Goal: Use online tool/utility

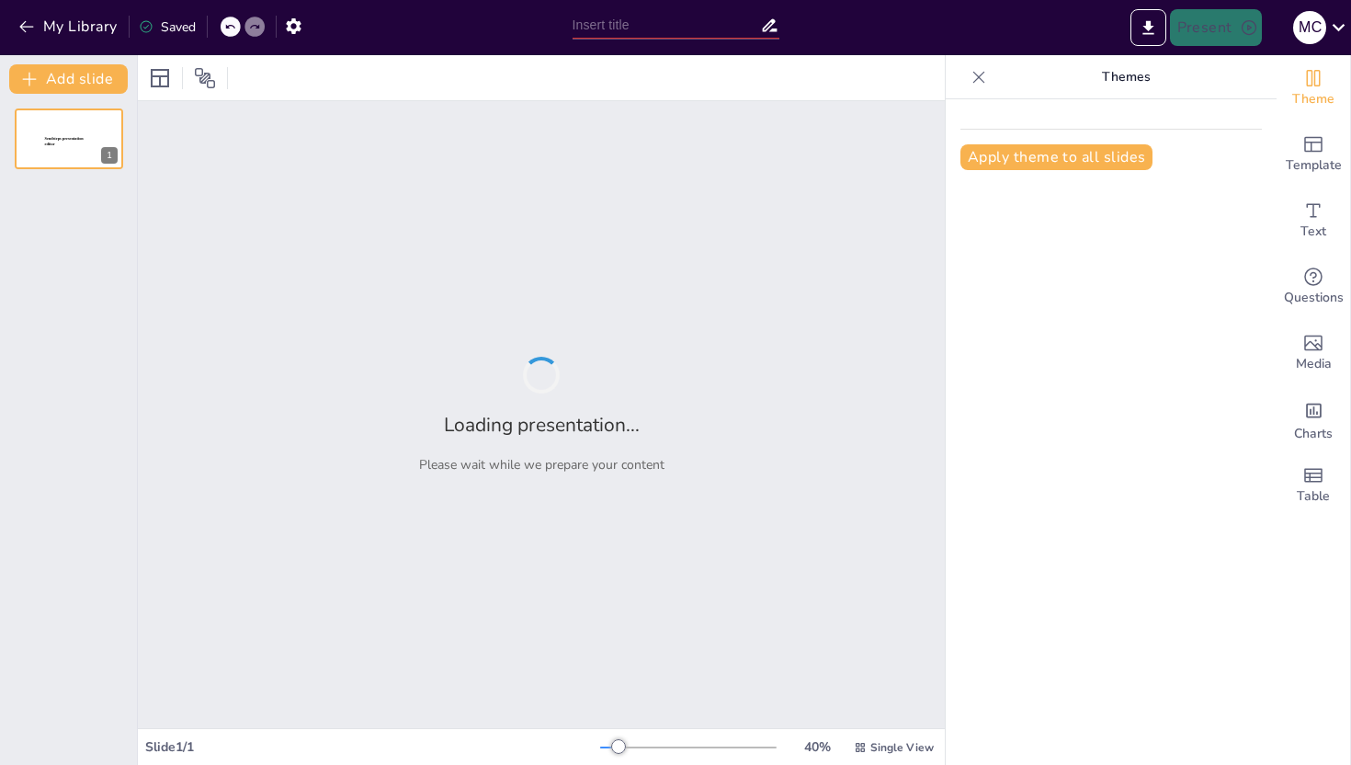
type input "Disrupting the Norm: Rethinking Texts and Discourses in the Classroom"
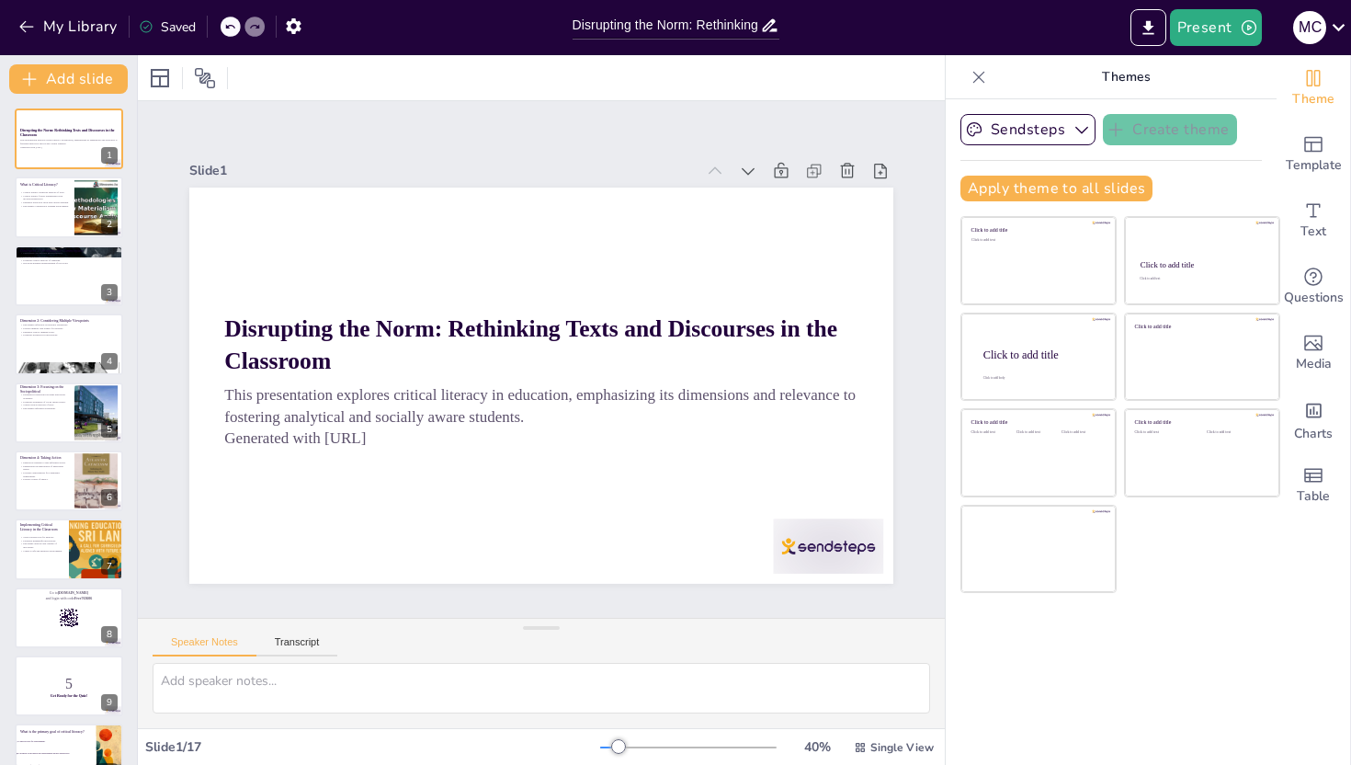
checkbox input "true"
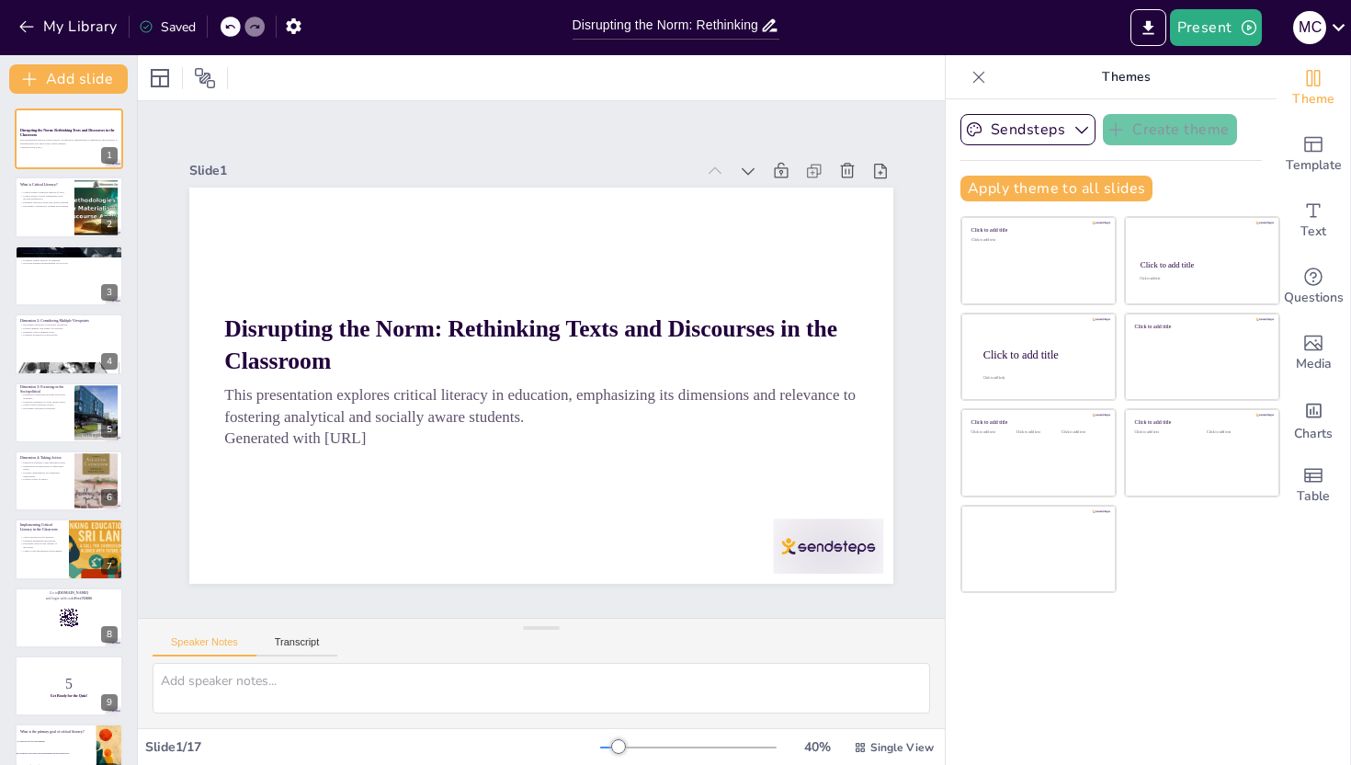
checkbox input "true"
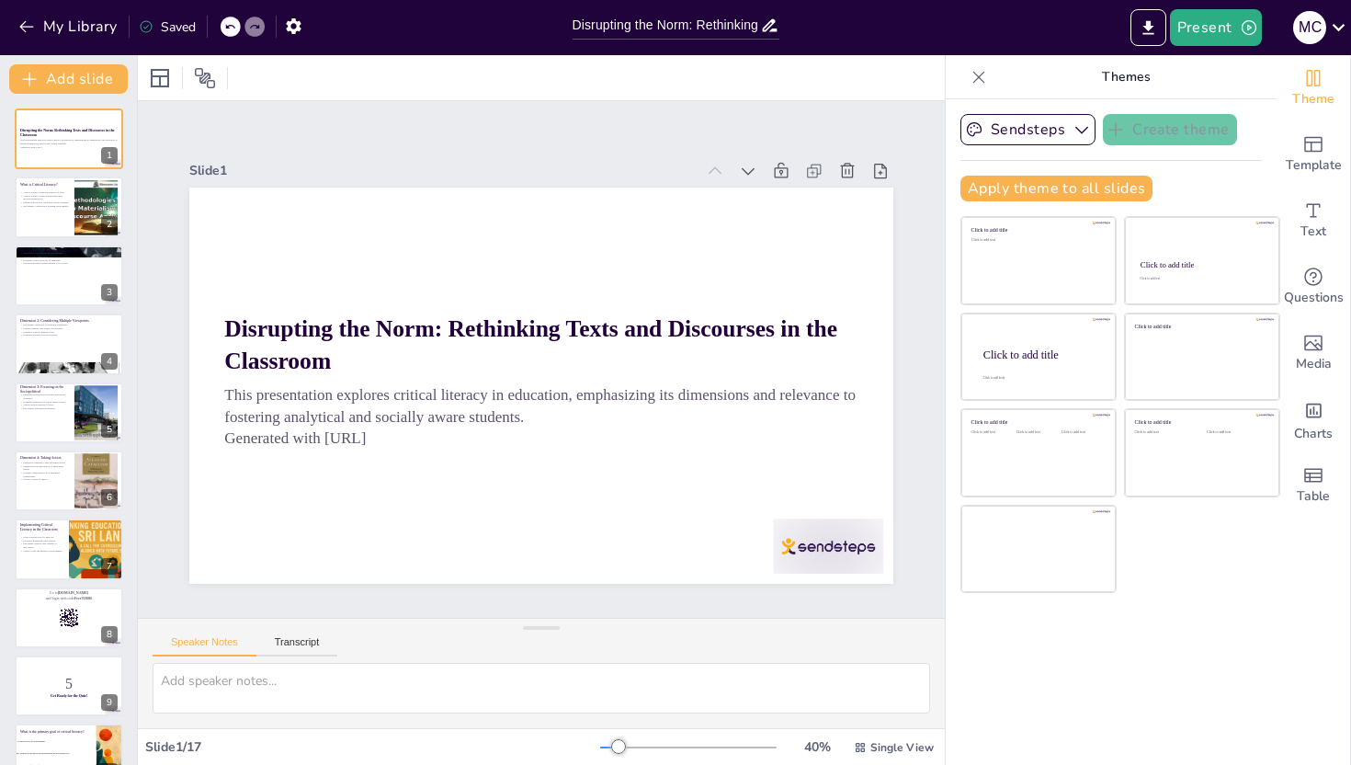
checkbox input "true"
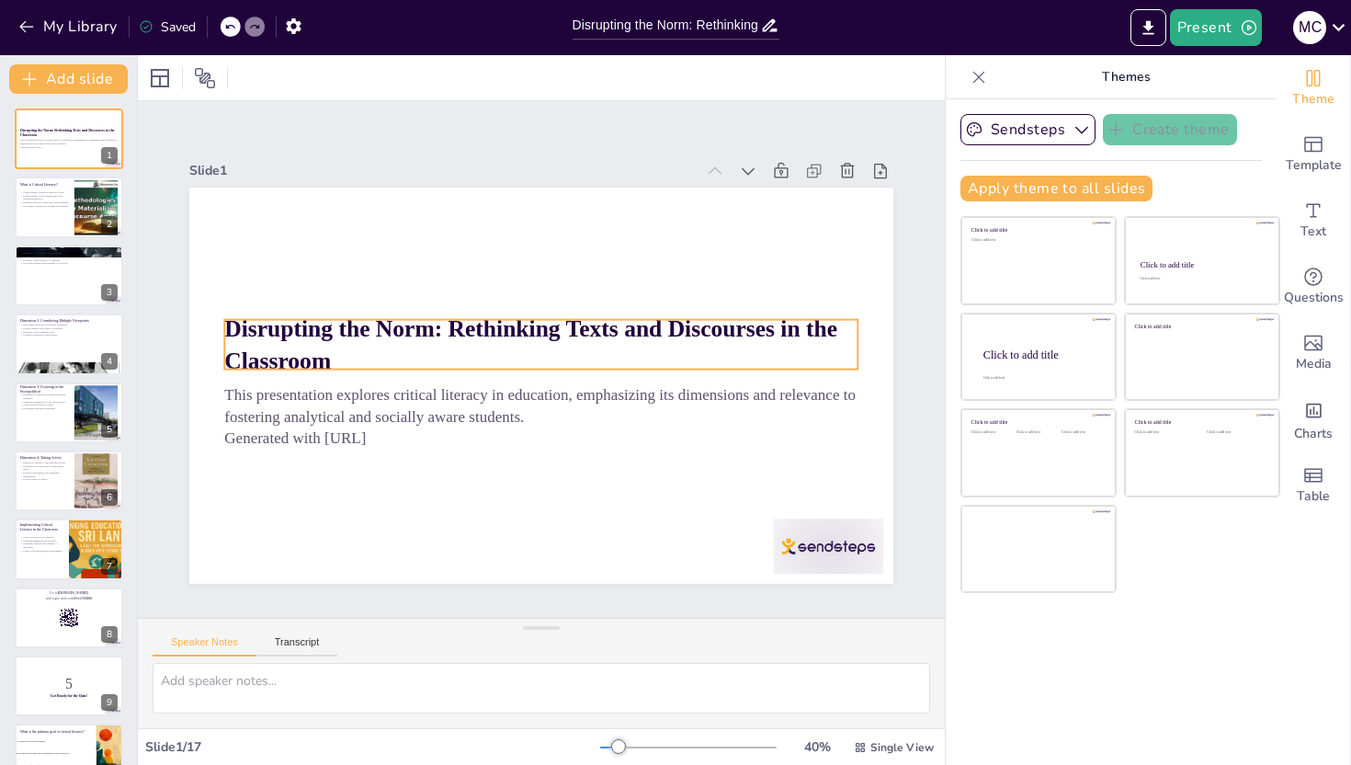
checkbox input "true"
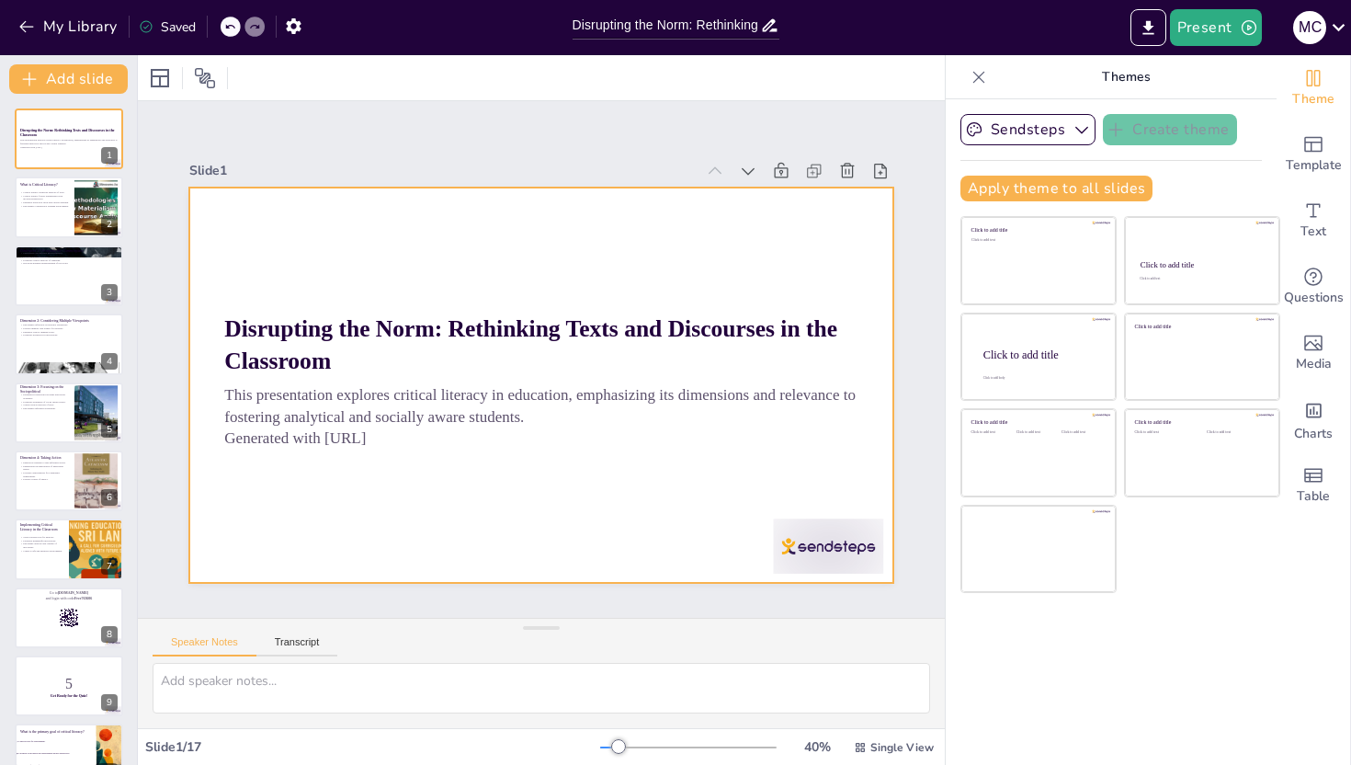
checkbox input "true"
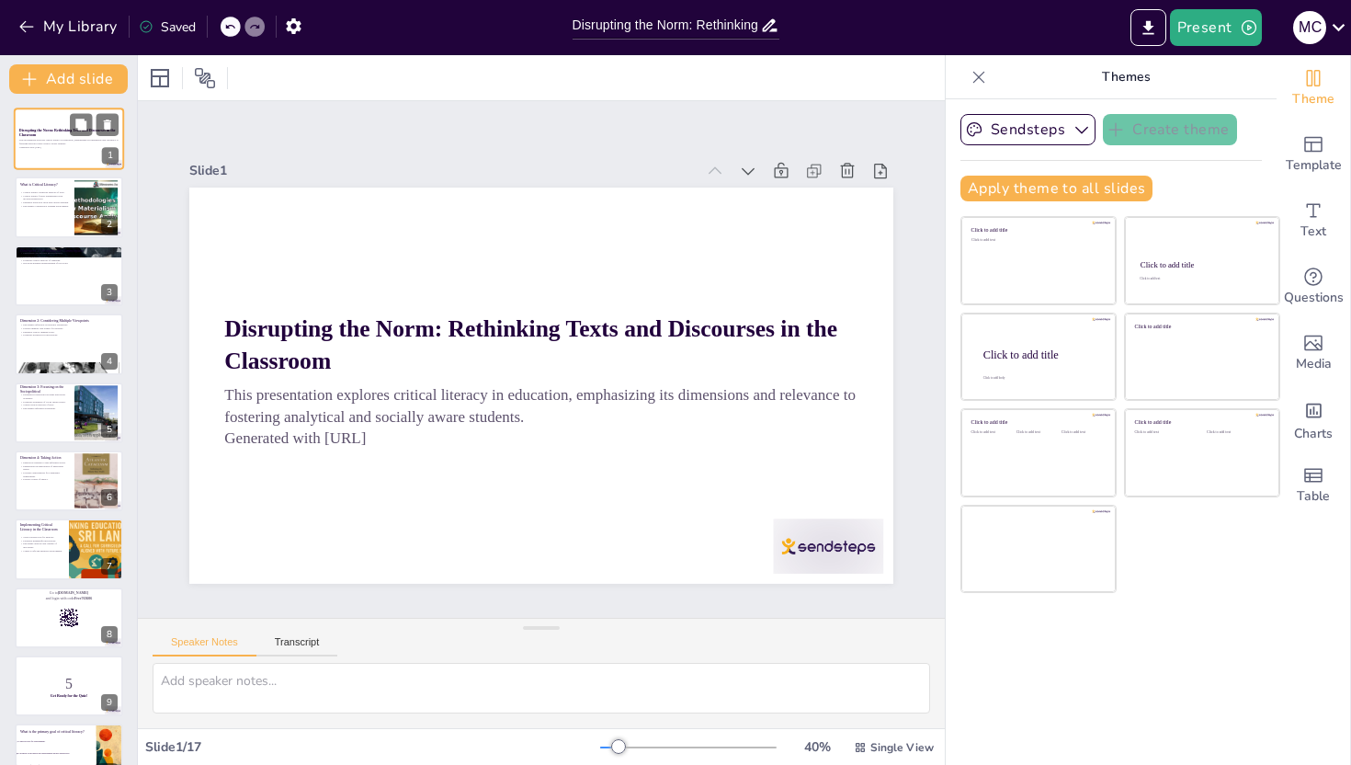
checkbox input "true"
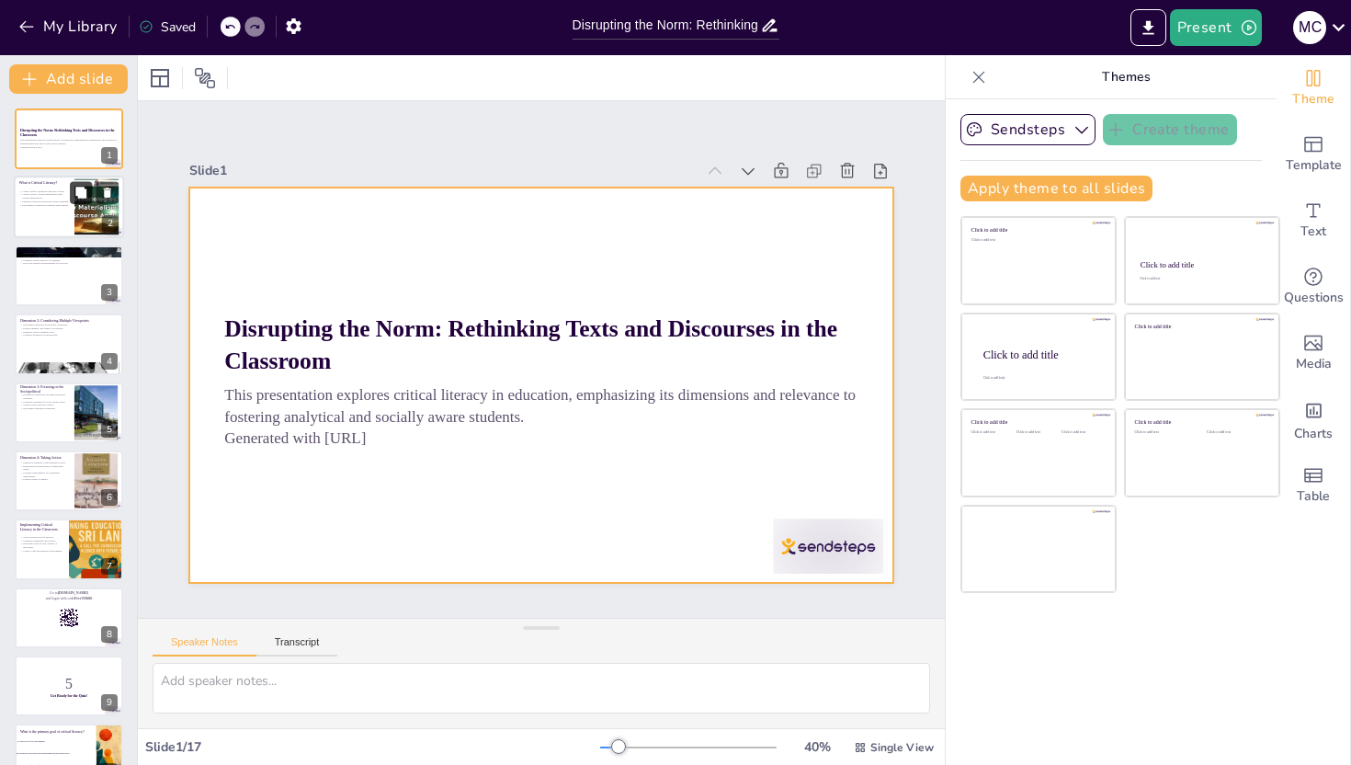
checkbox input "true"
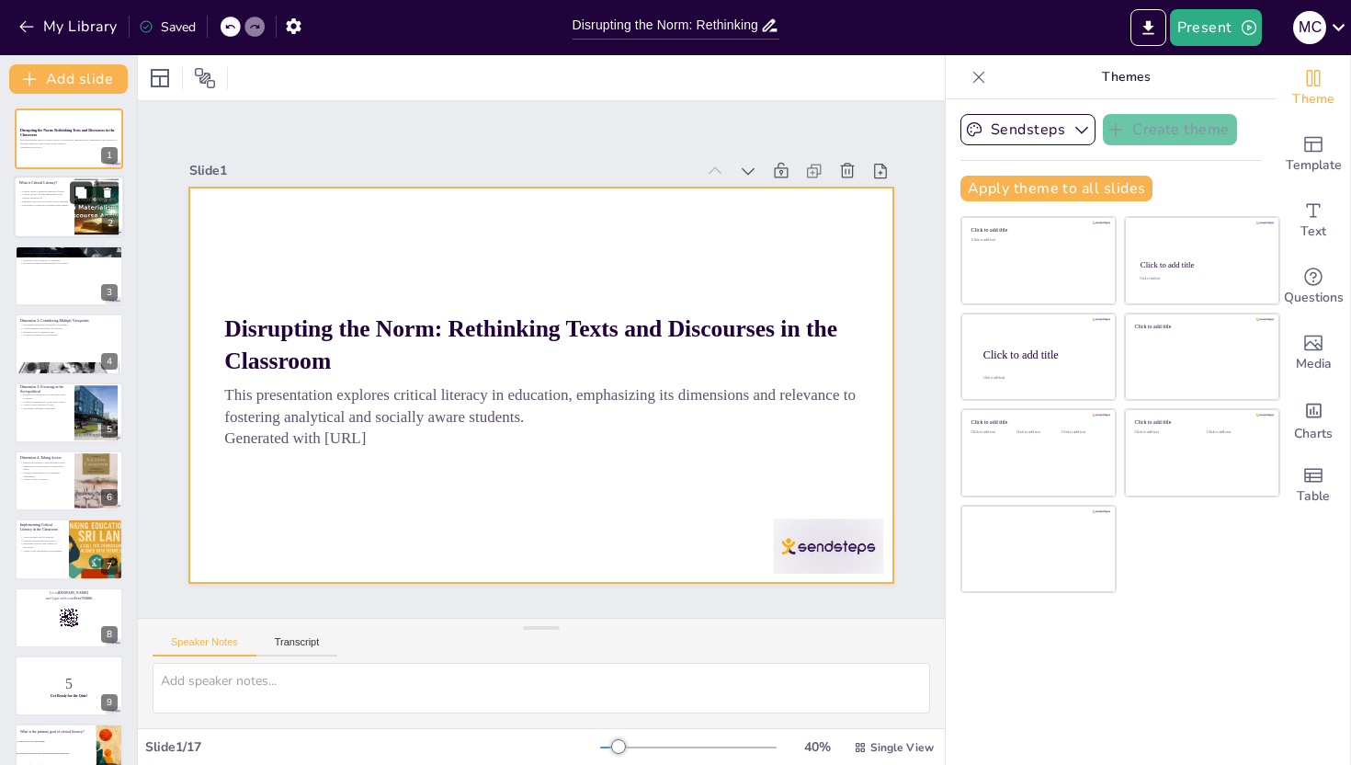
checkbox input "true"
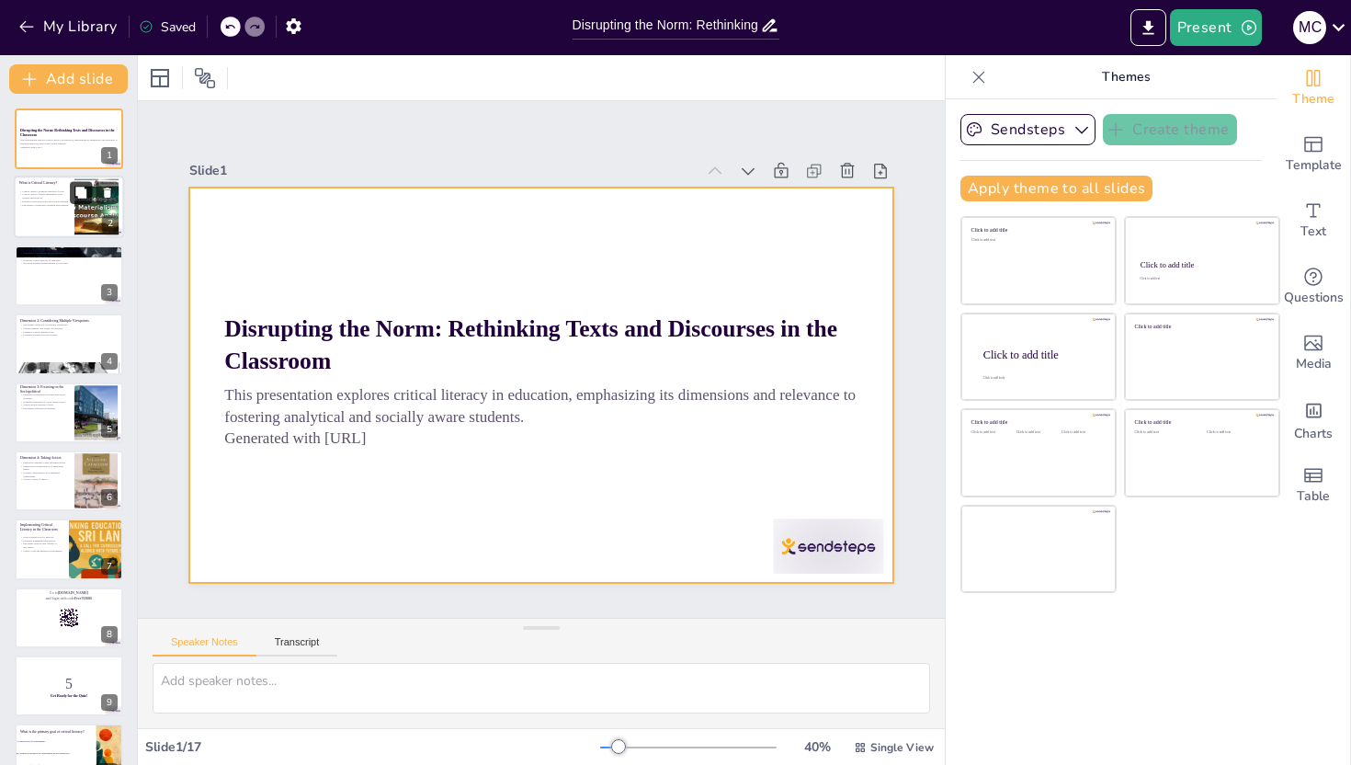
checkbox input "true"
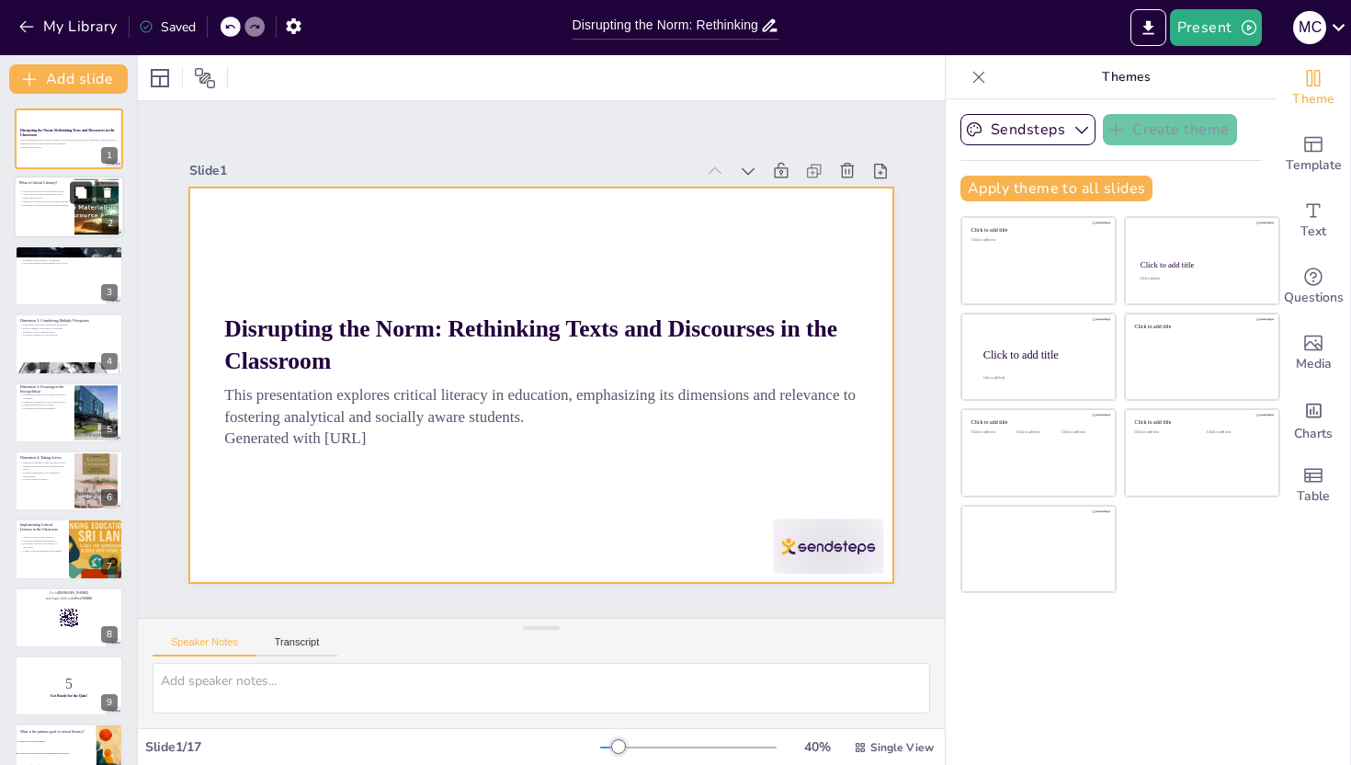
checkbox input "true"
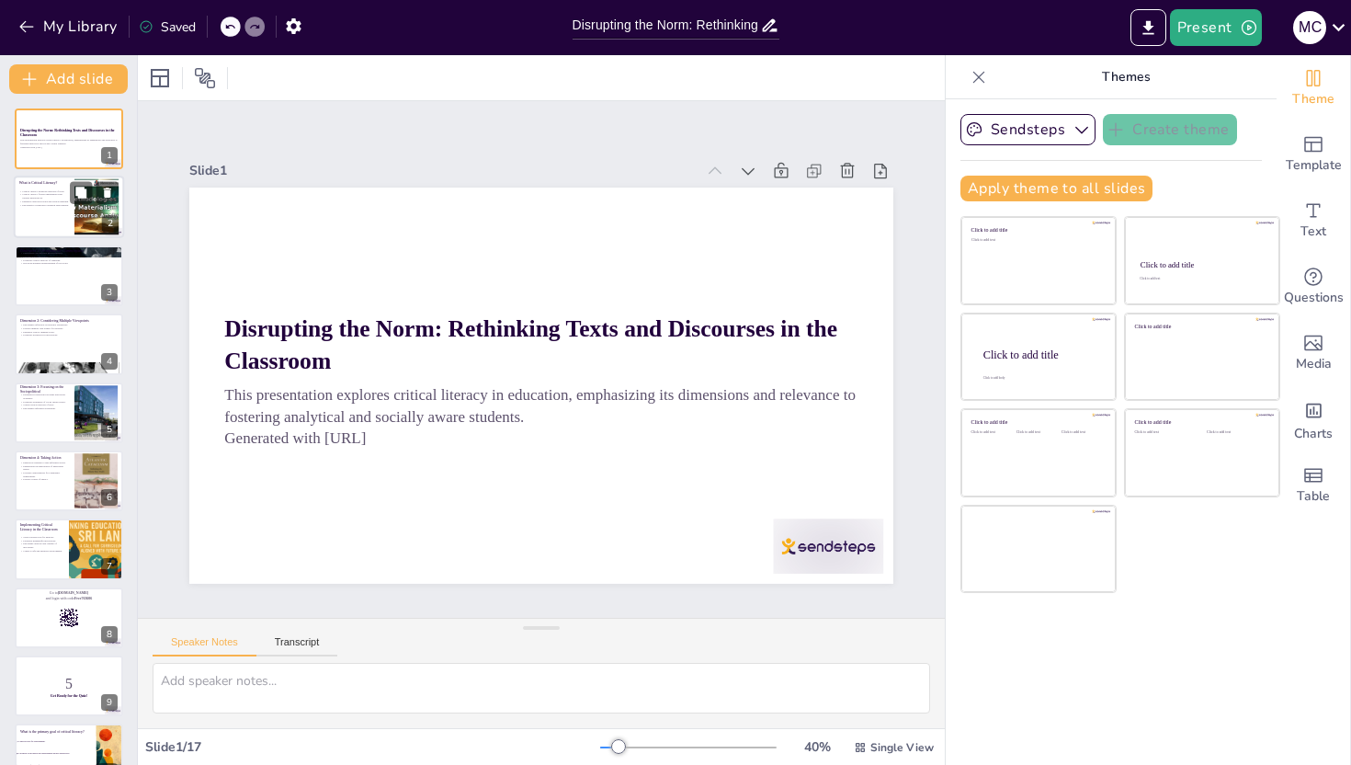
checkbox input "true"
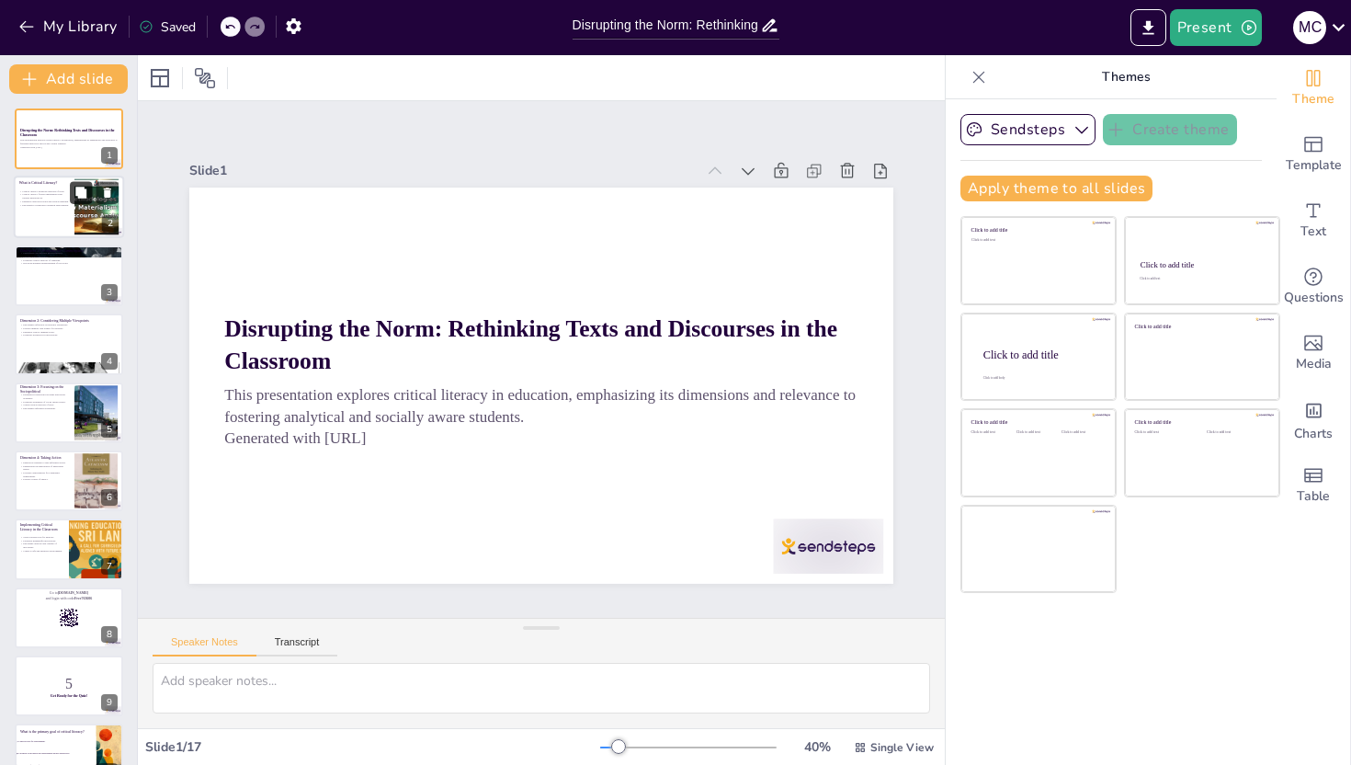
checkbox input "true"
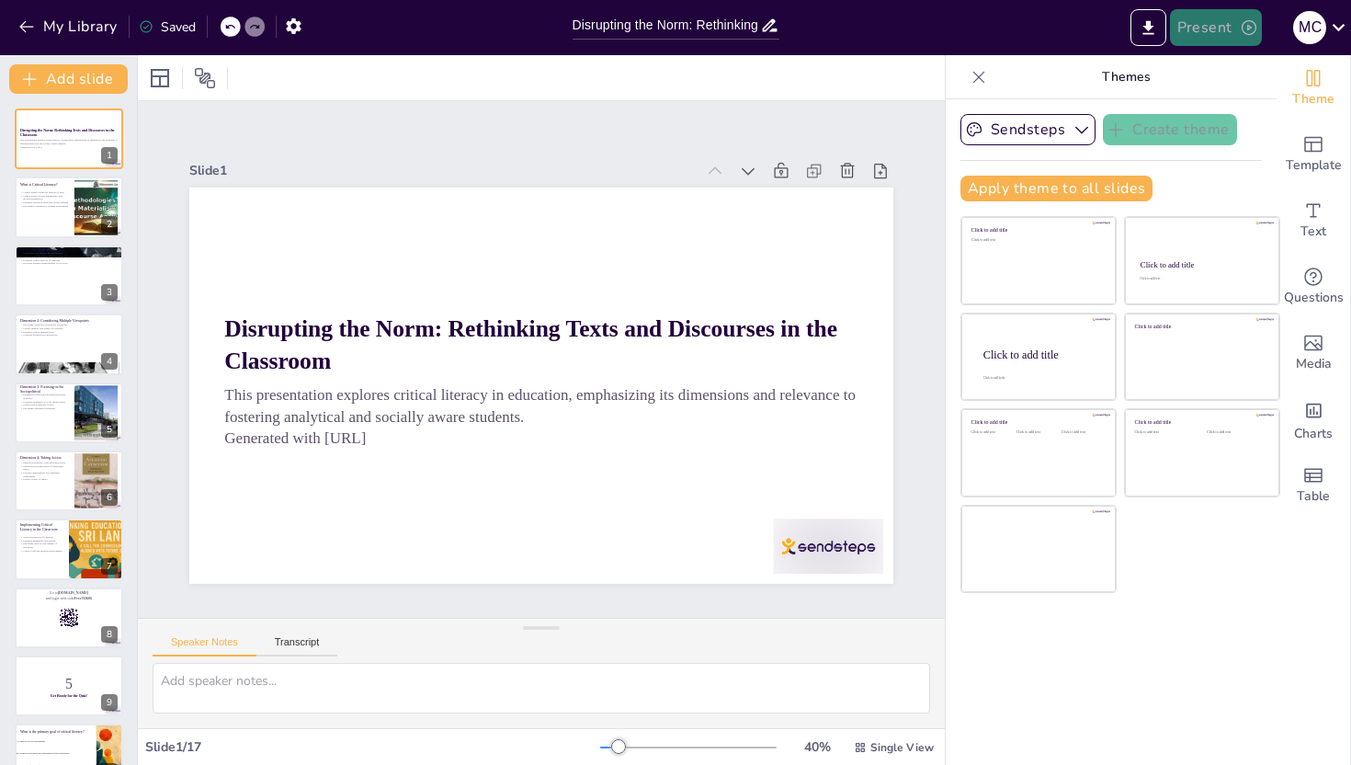
click at [1212, 31] on button "Present" at bounding box center [1216, 27] width 92 height 37
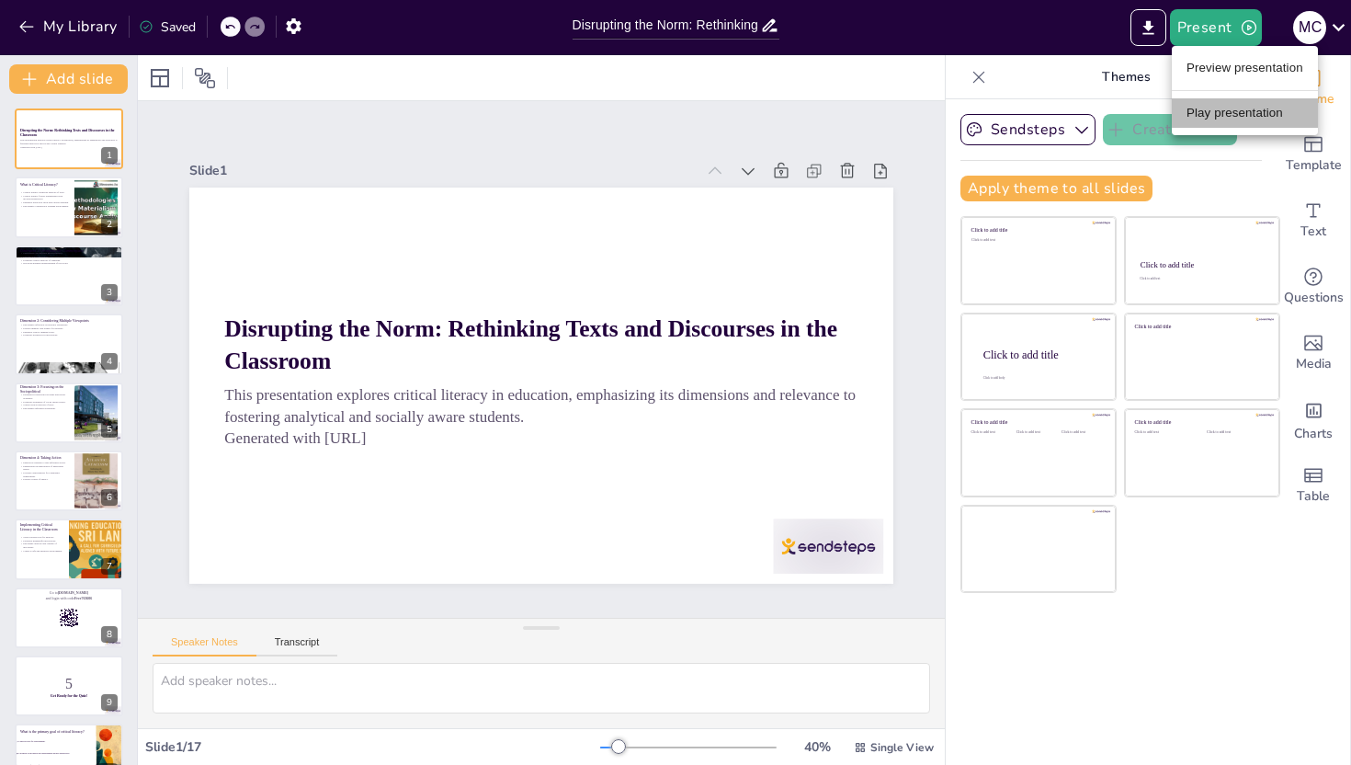
click at [1221, 115] on li "Play presentation" at bounding box center [1245, 112] width 146 height 29
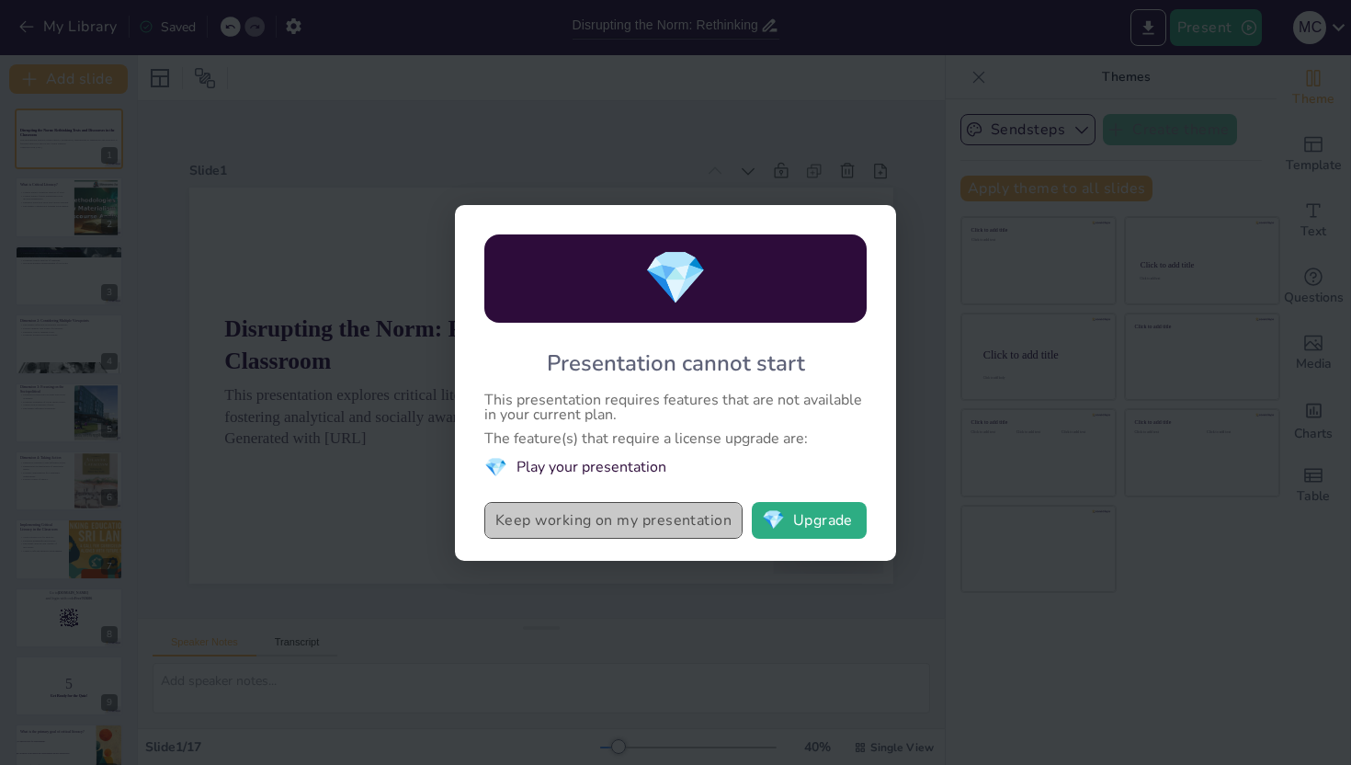
click at [670, 516] on button "Keep working on my presentation" at bounding box center [613, 520] width 258 height 37
checkbox input "true"
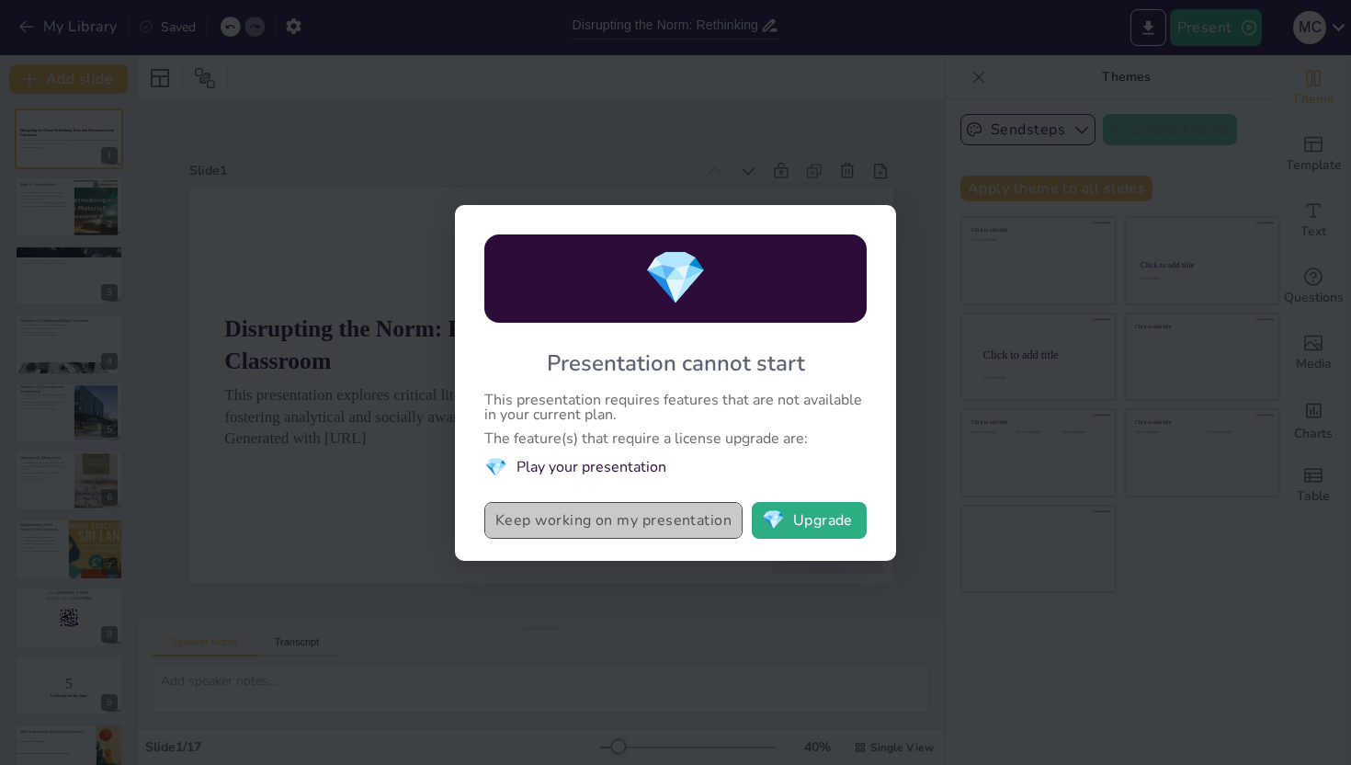
checkbox input "true"
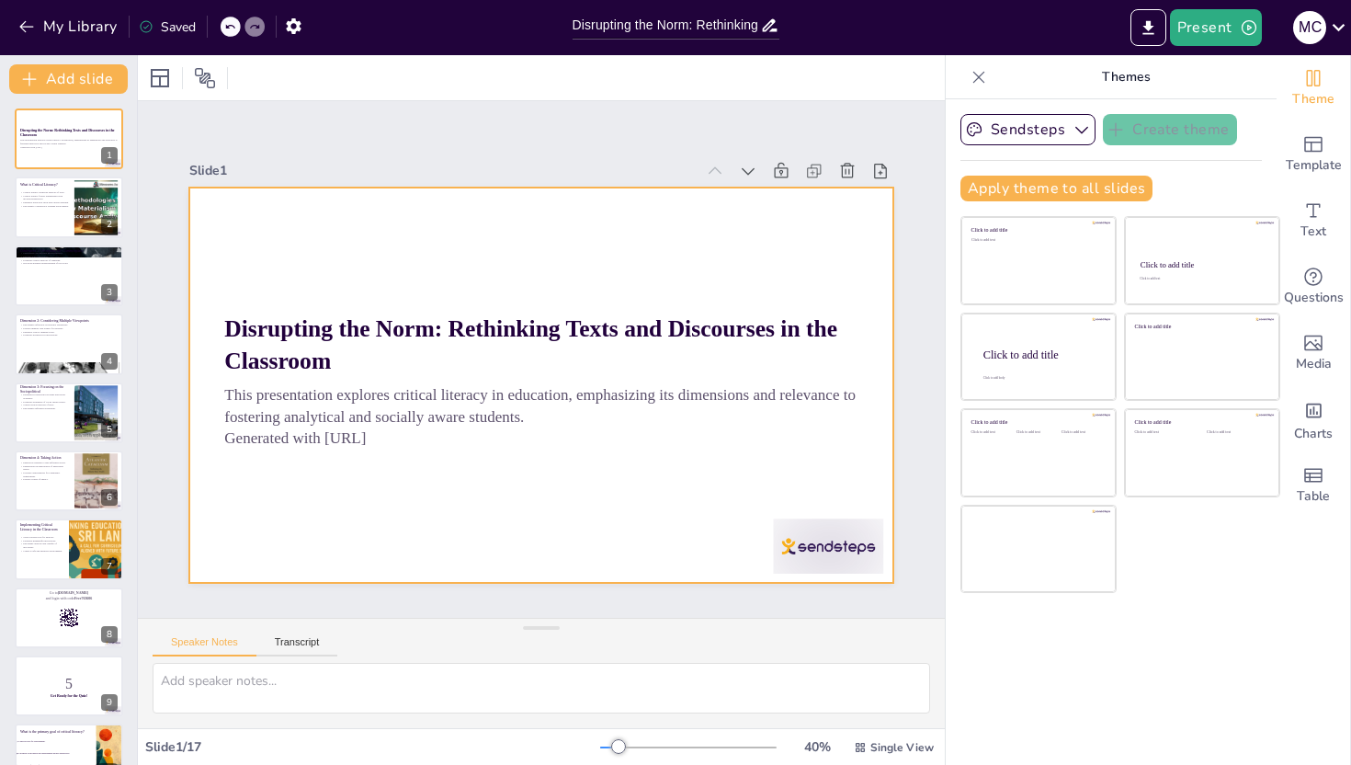
checkbox input "true"
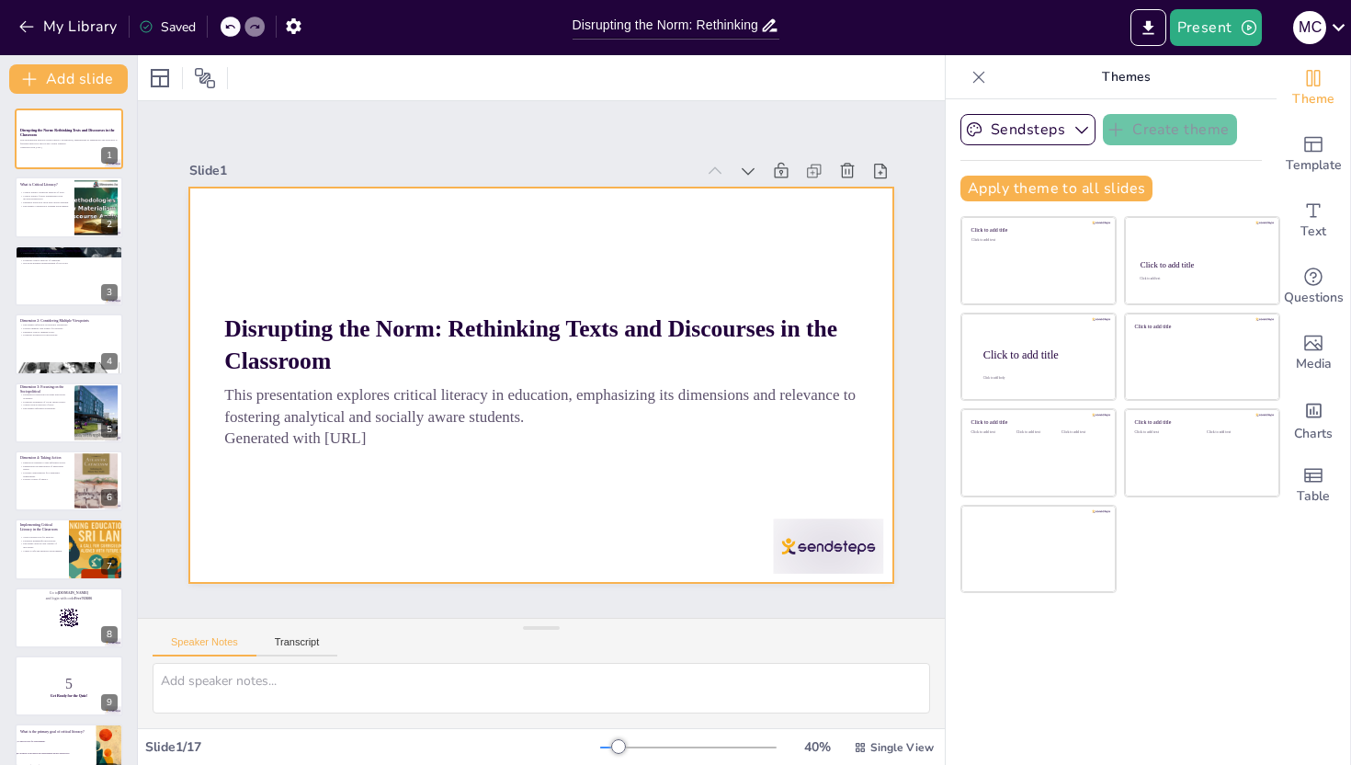
checkbox input "true"
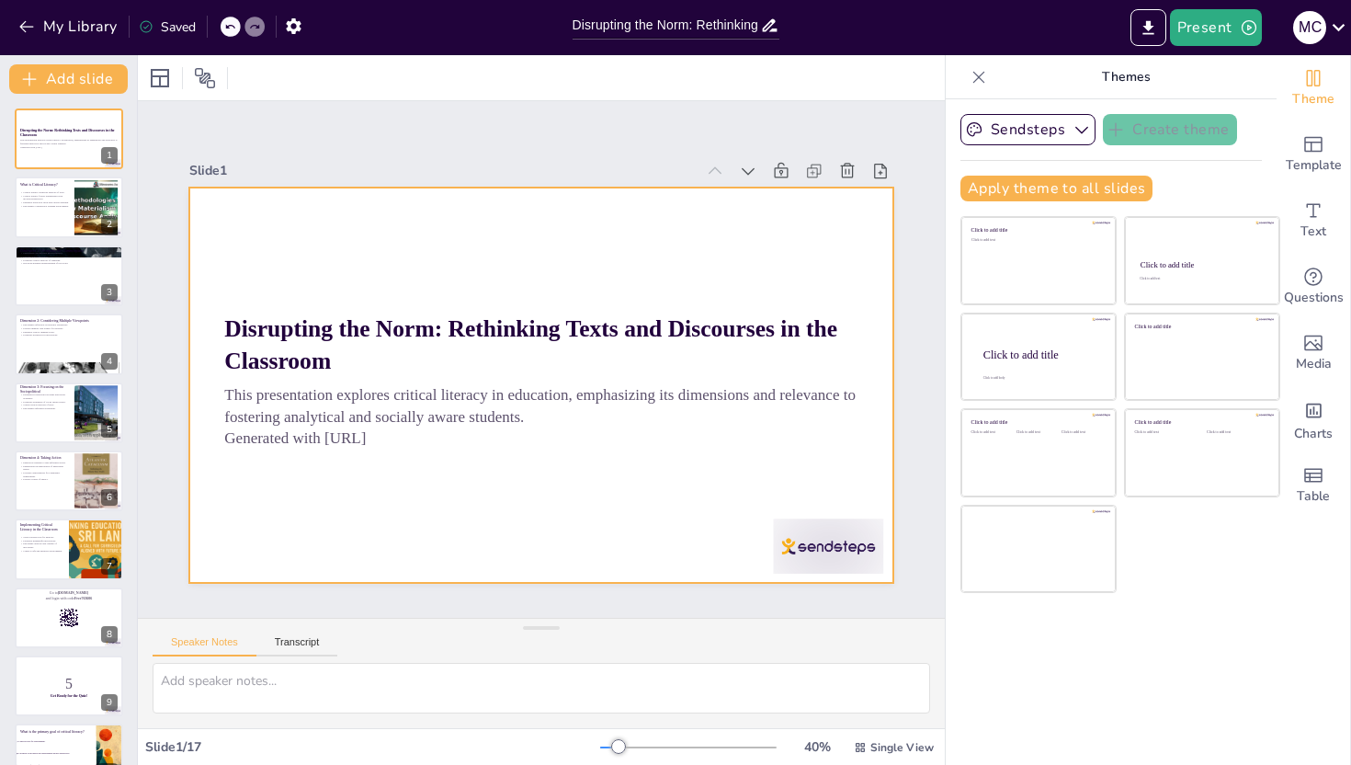
checkbox input "true"
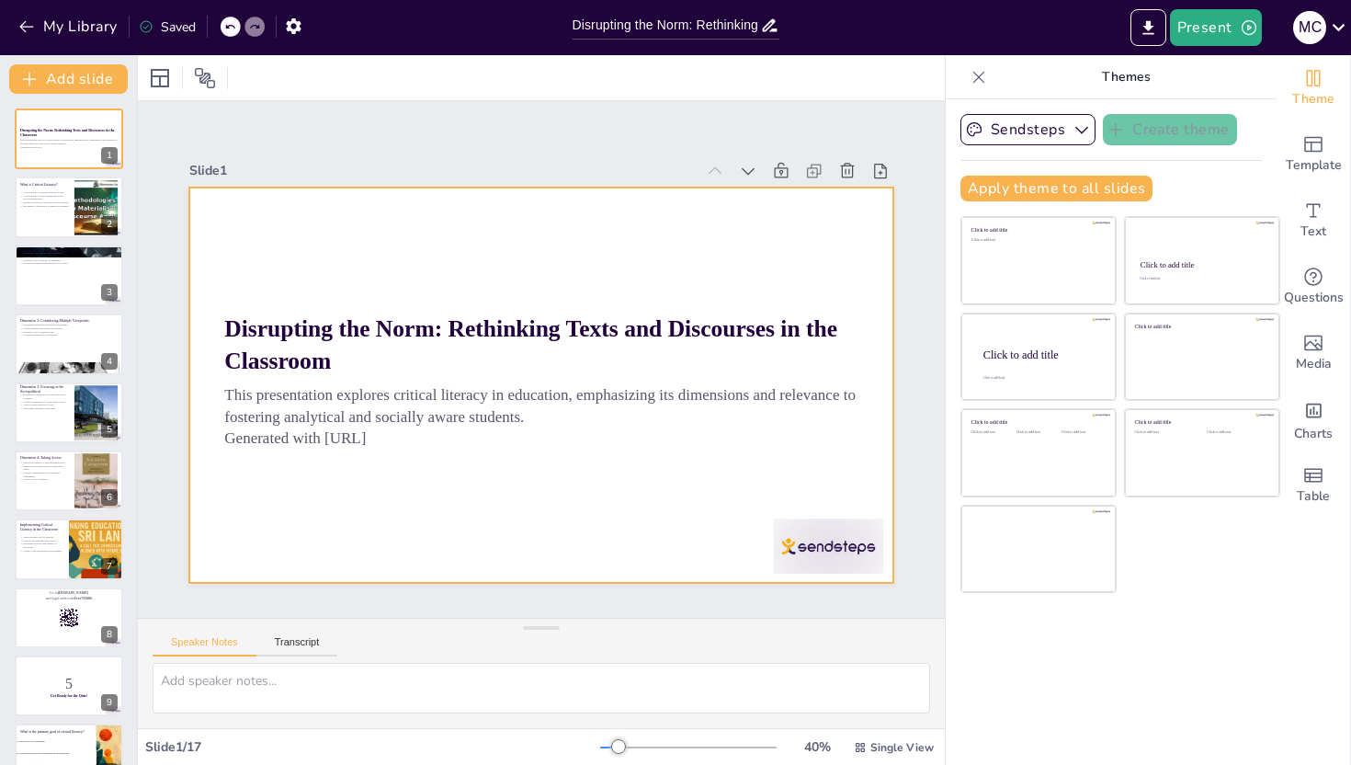
checkbox input "true"
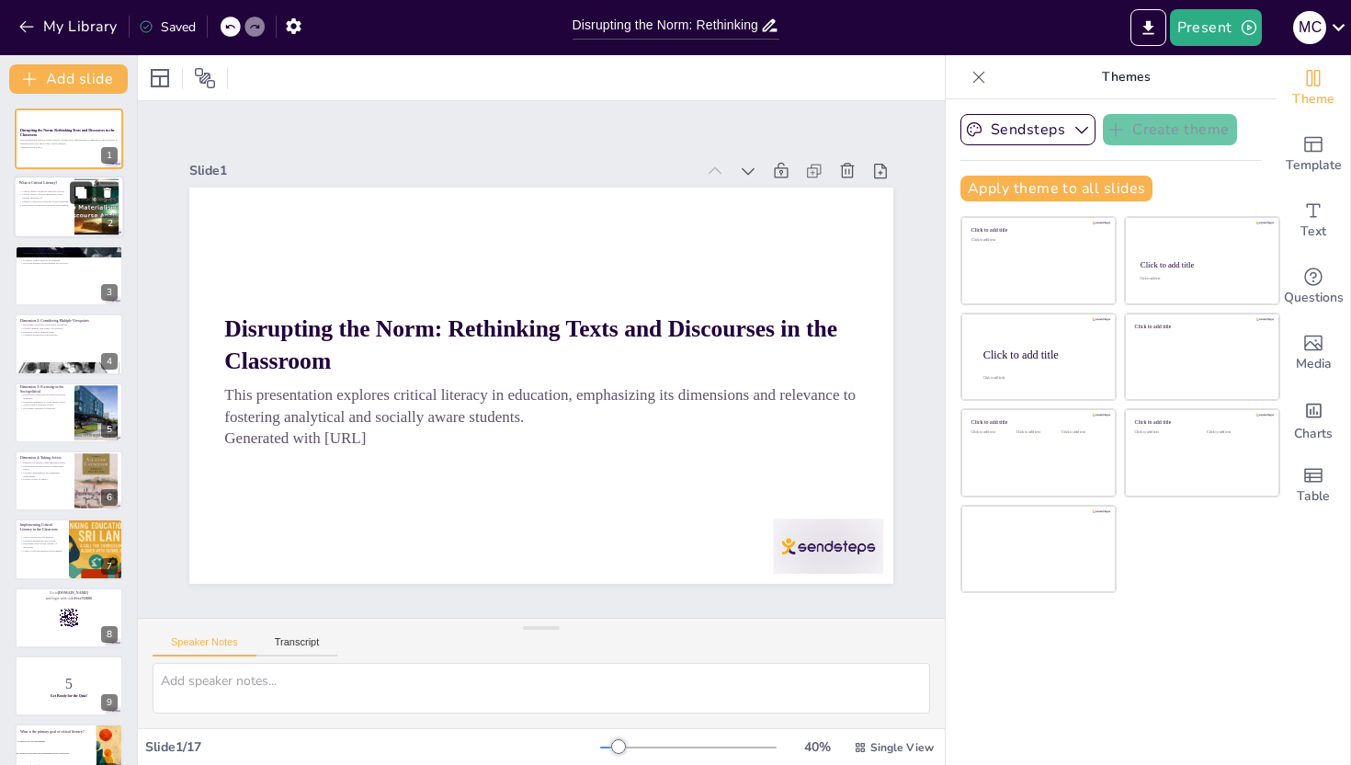
checkbox input "true"
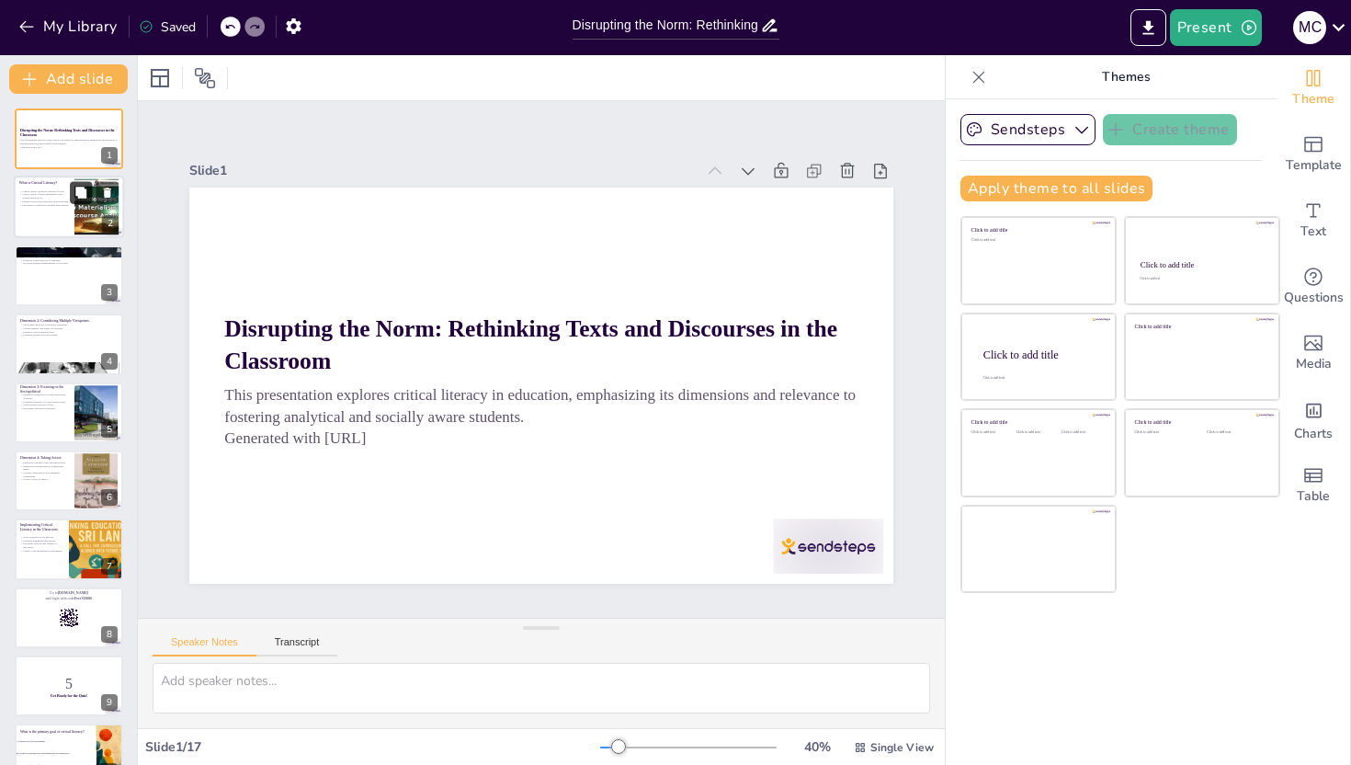
checkbox input "true"
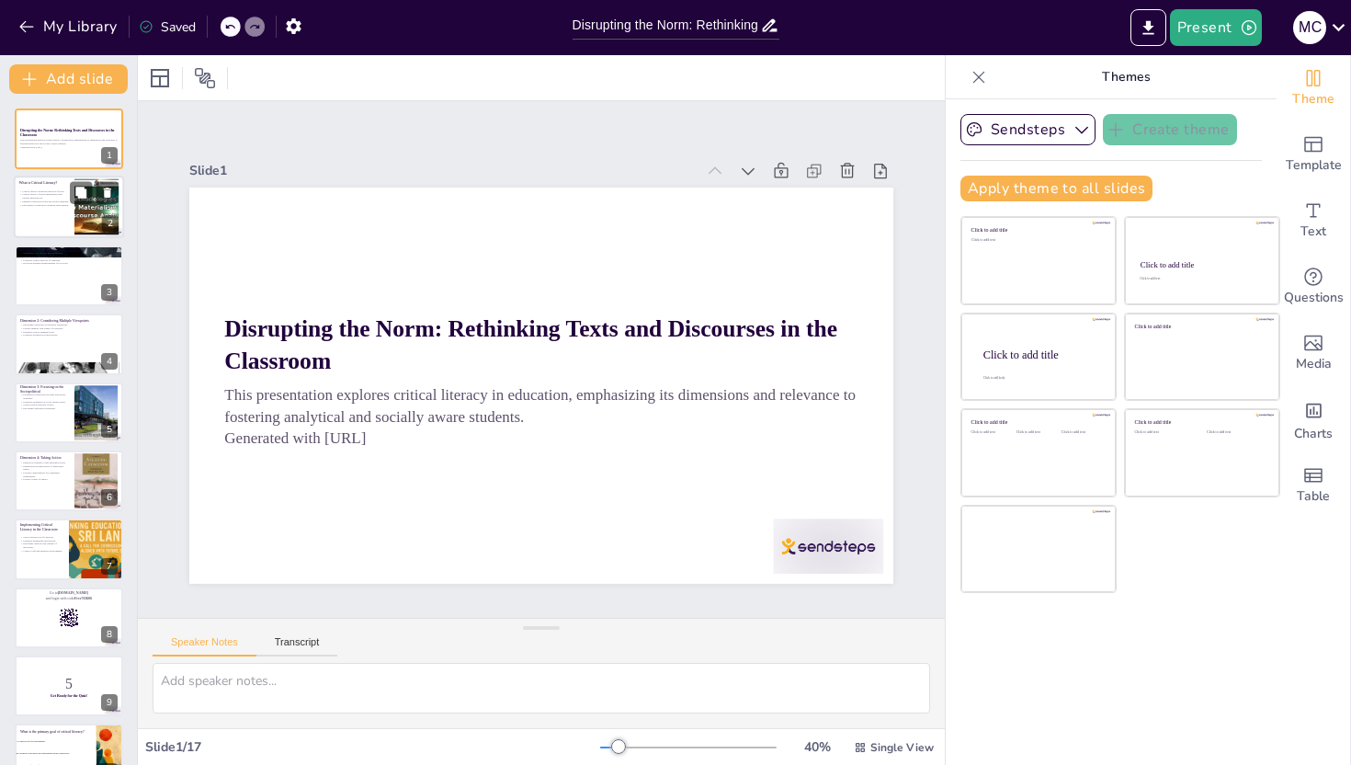
checkbox input "true"
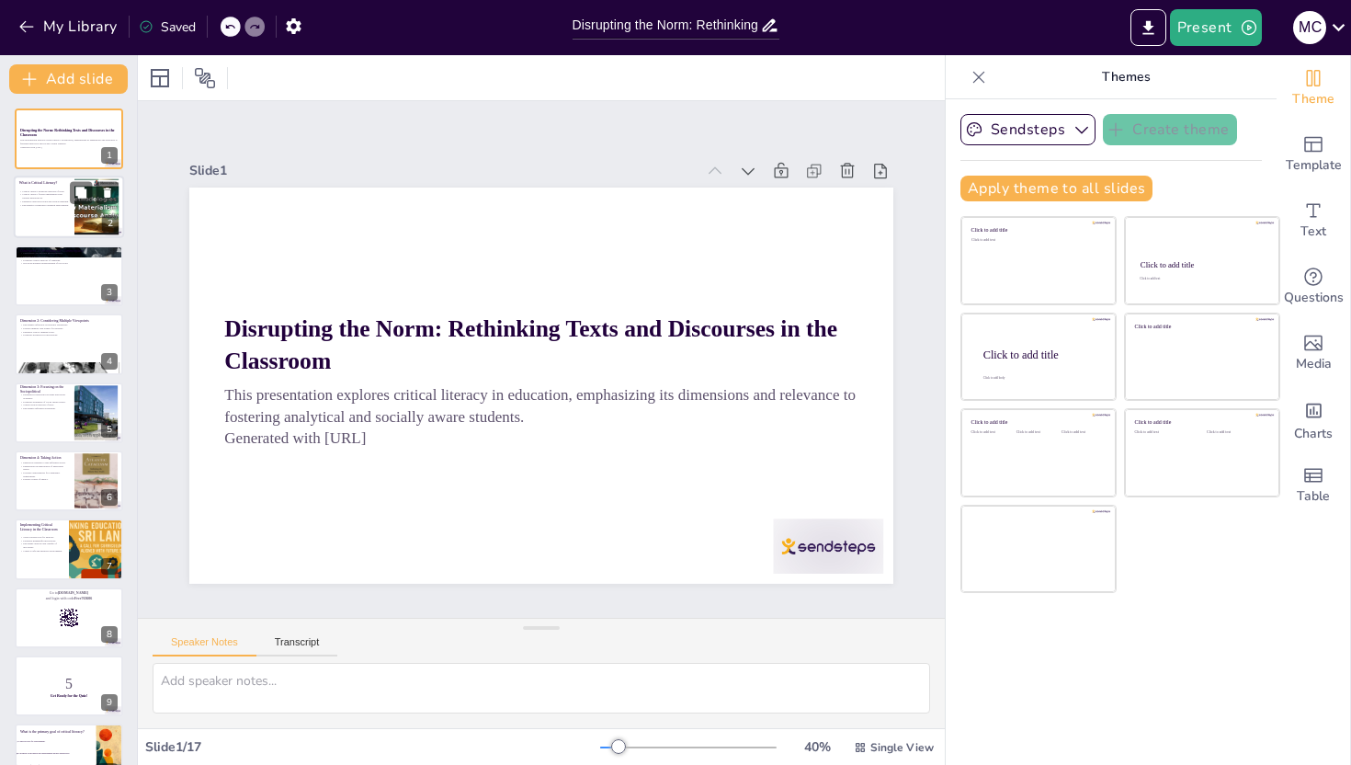
checkbox input "true"
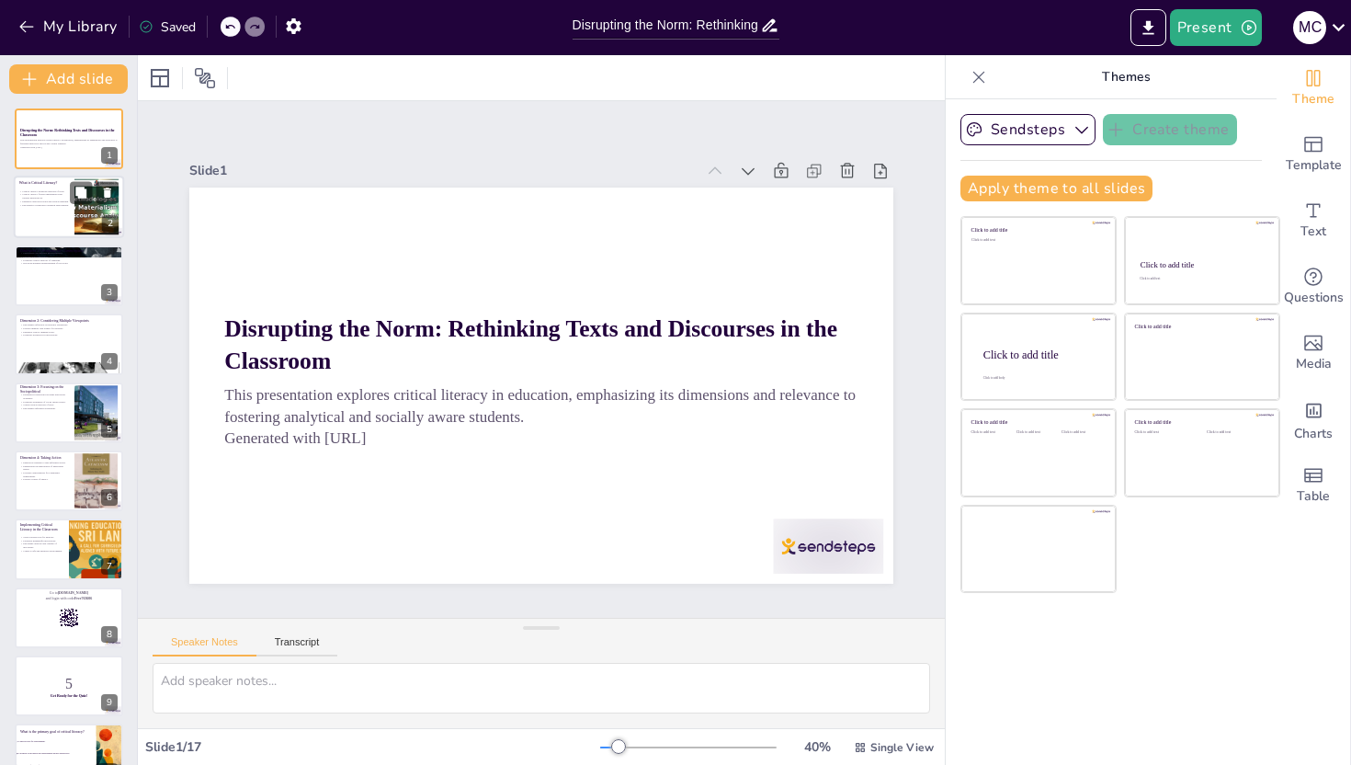
checkbox input "true"
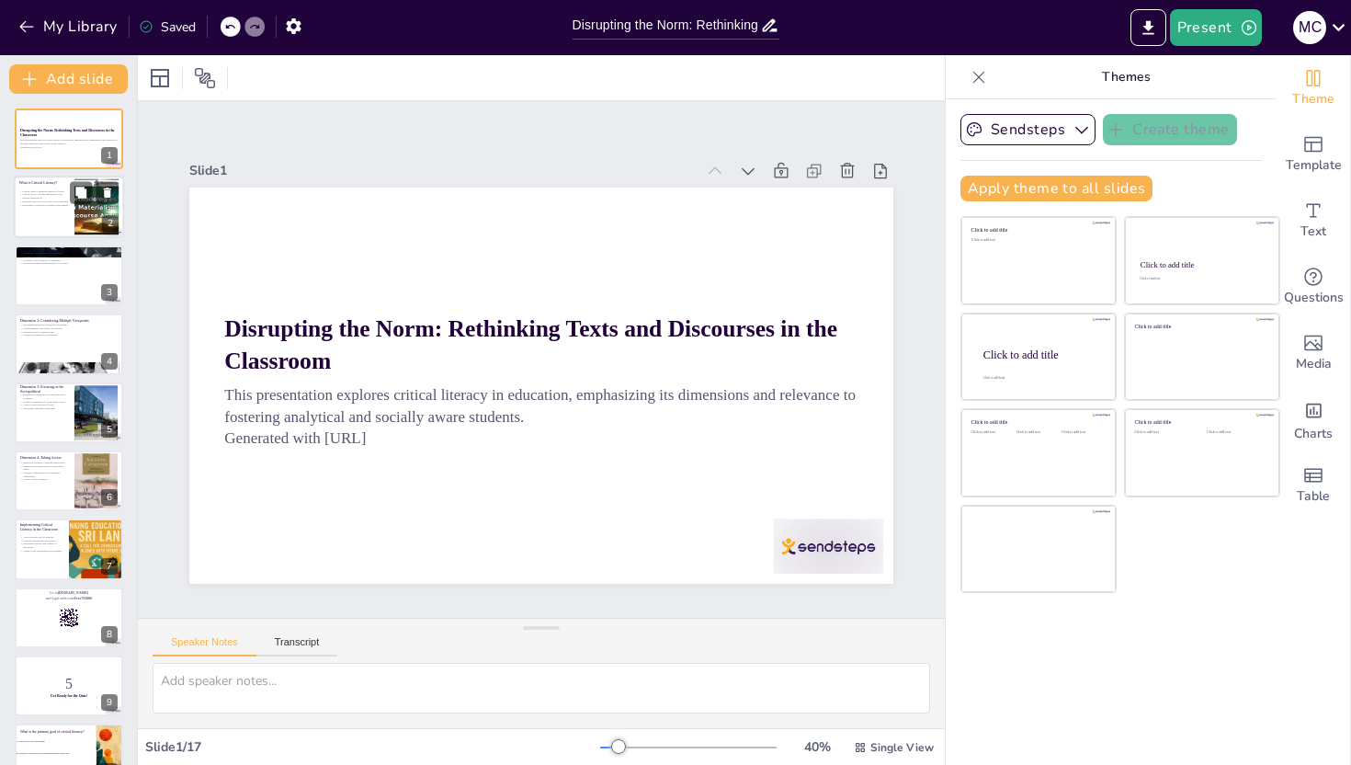
checkbox input "true"
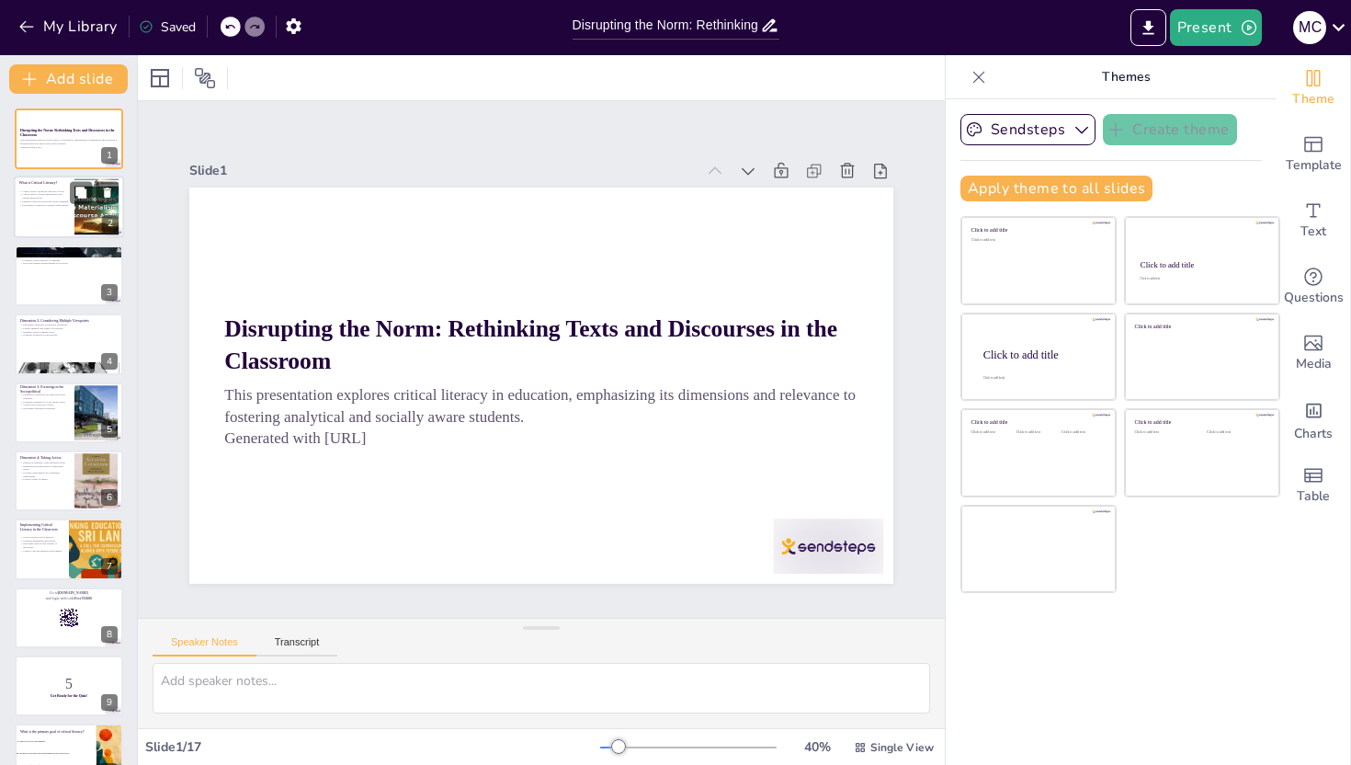
checkbox input "true"
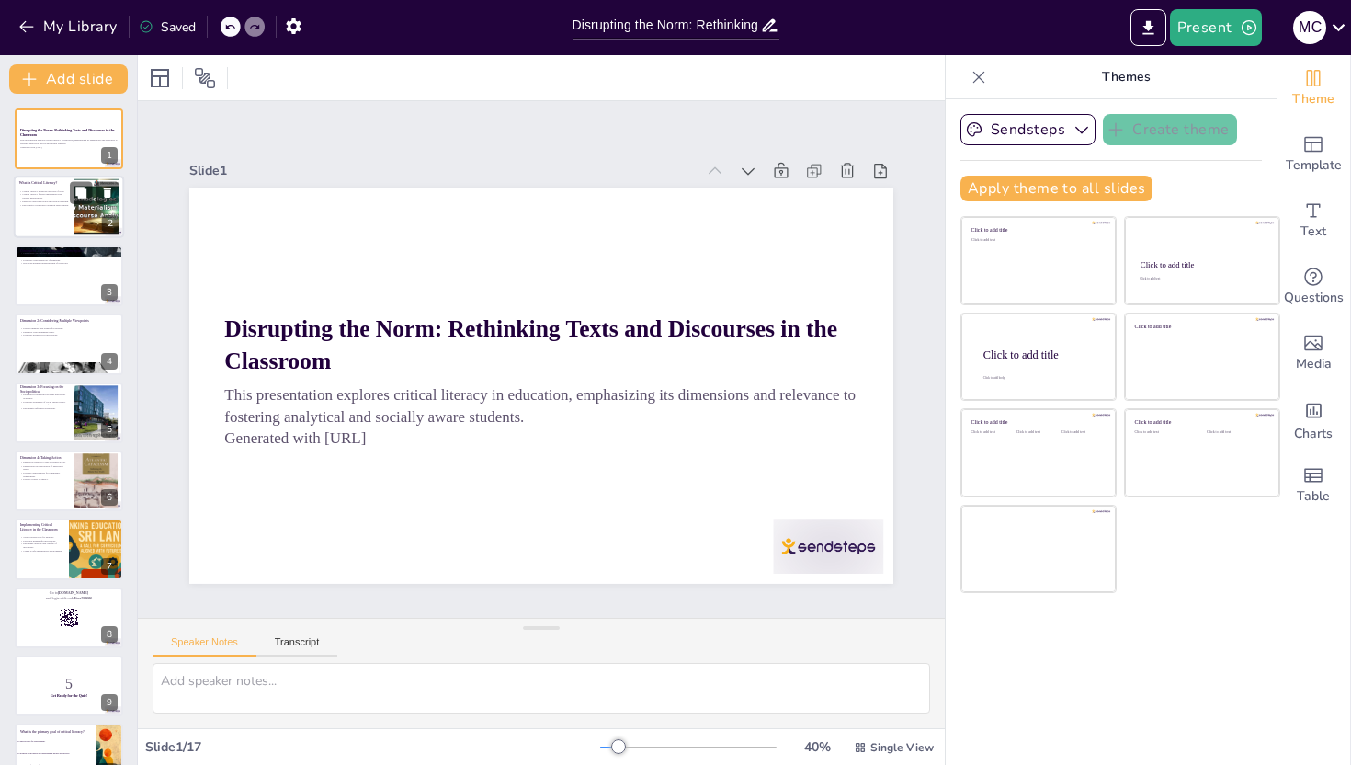
checkbox input "true"
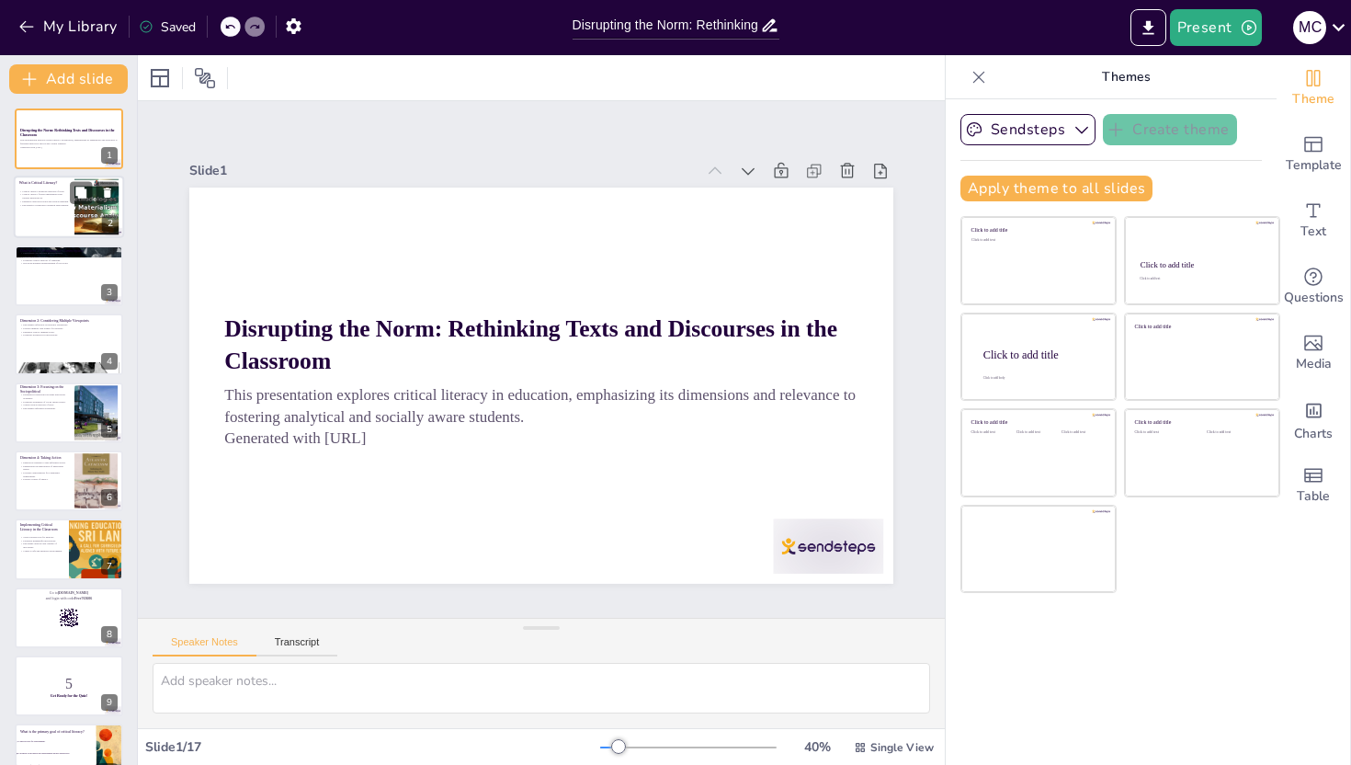
checkbox input "true"
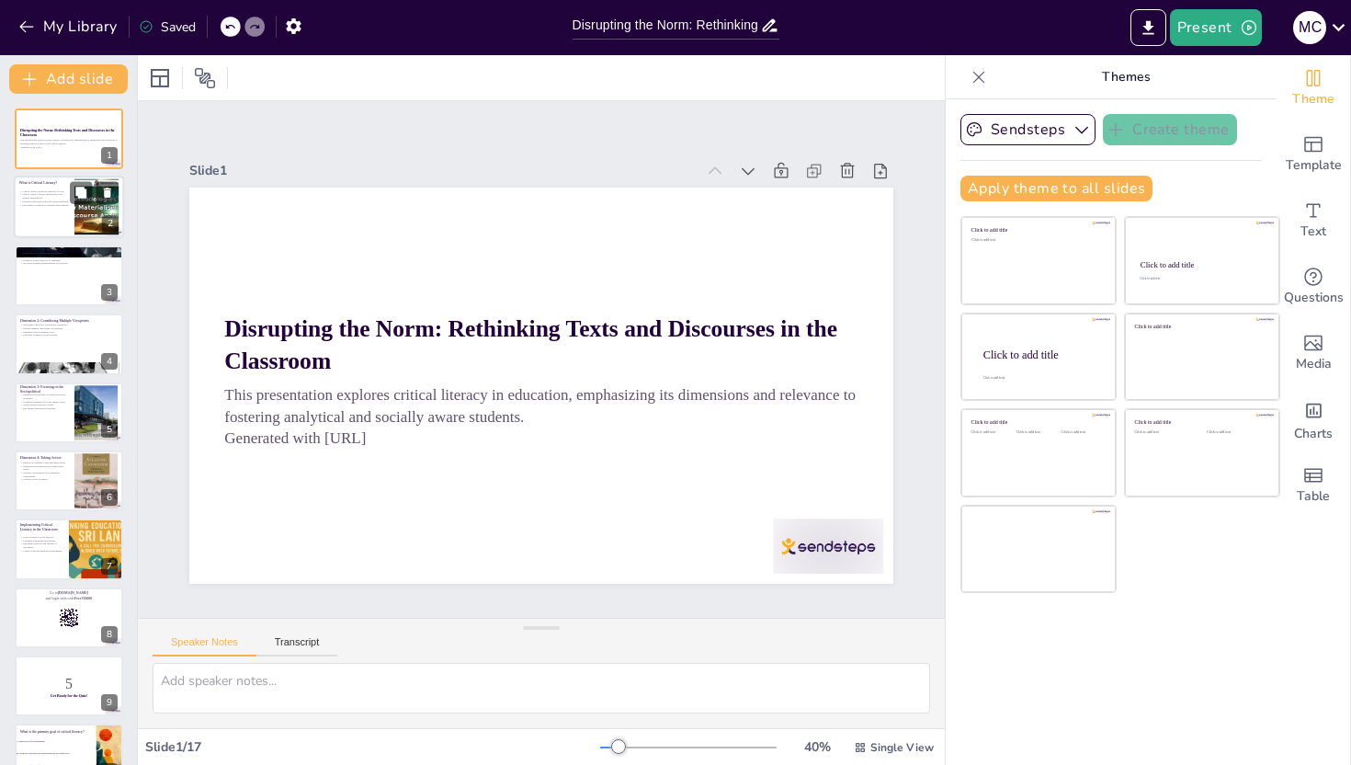
checkbox input "true"
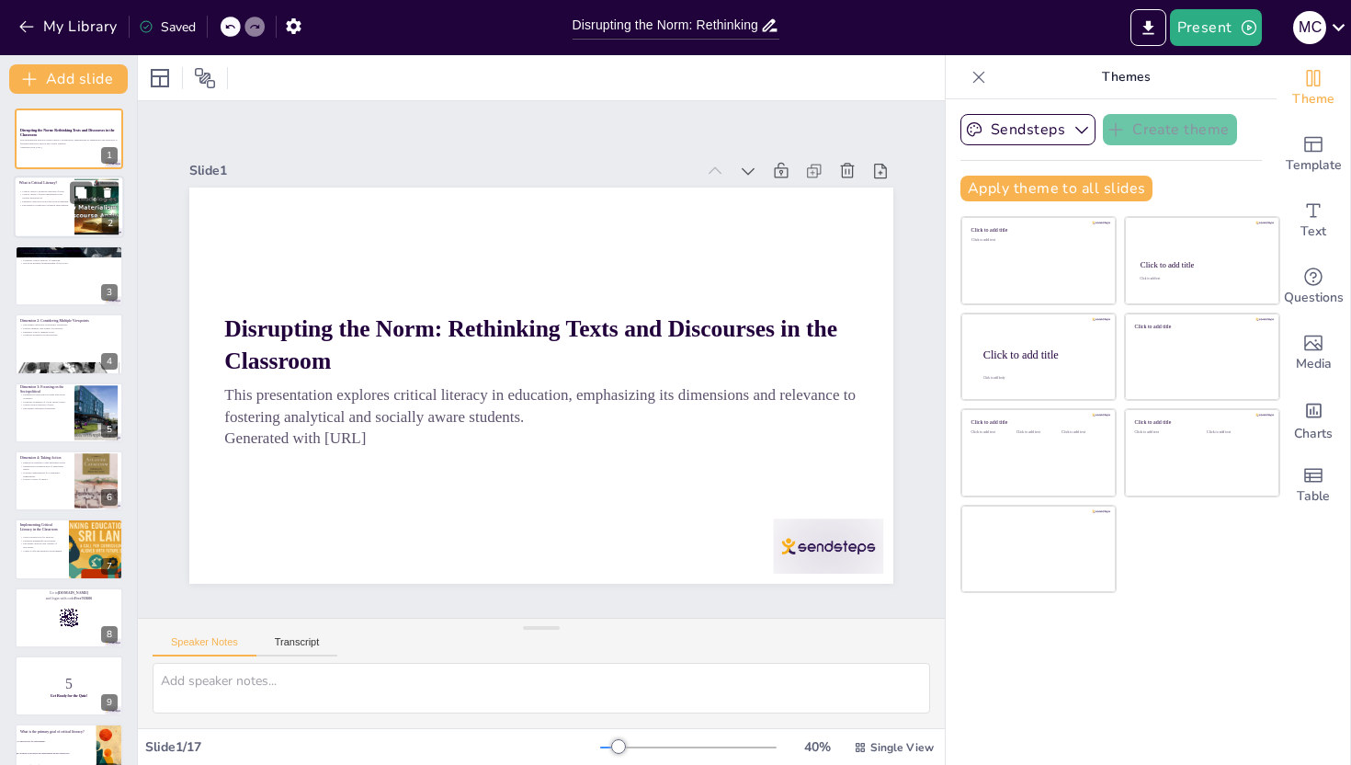
click at [66, 203] on p "Encourages a supportive learning environment." at bounding box center [44, 205] width 50 height 4
checkbox input "true"
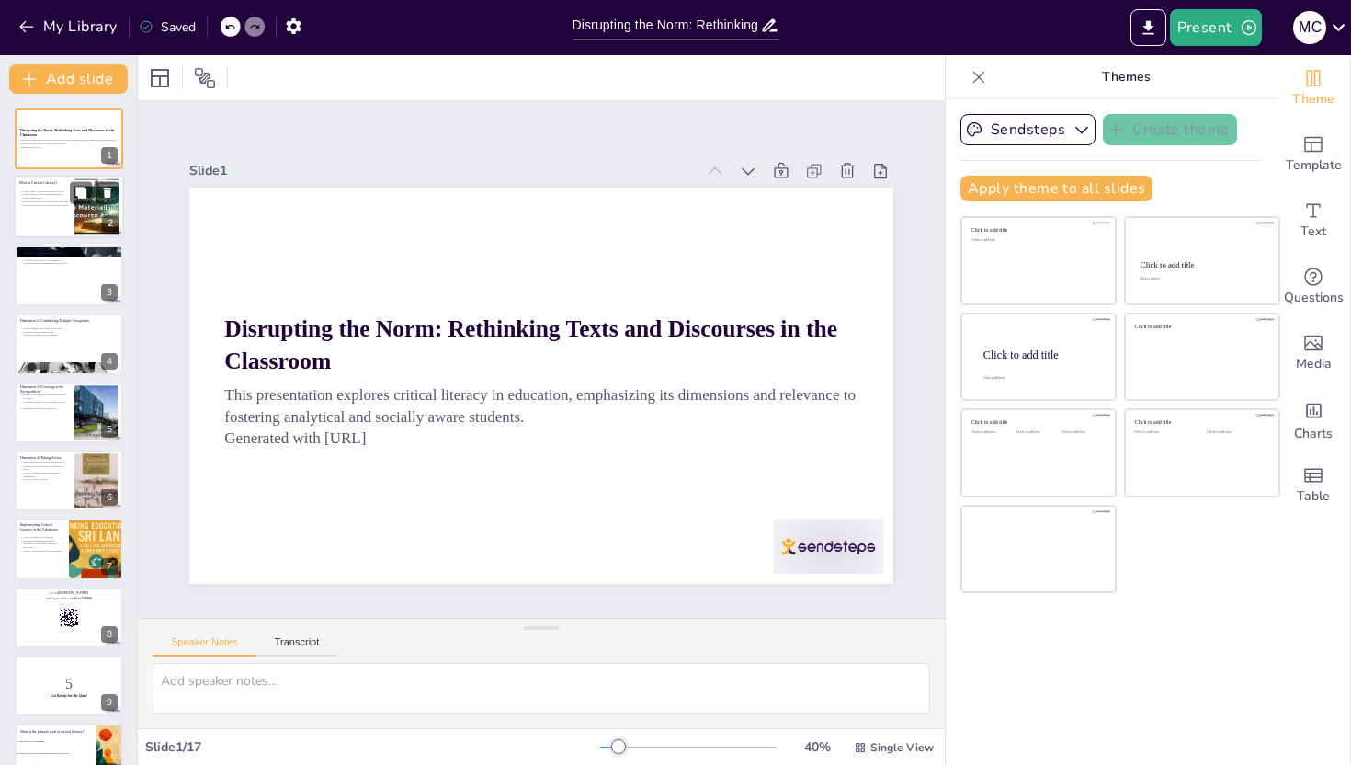
checkbox input "true"
type textarea "Analyzing texts is a fundamental aspect of critical literacy. It encourages stu…"
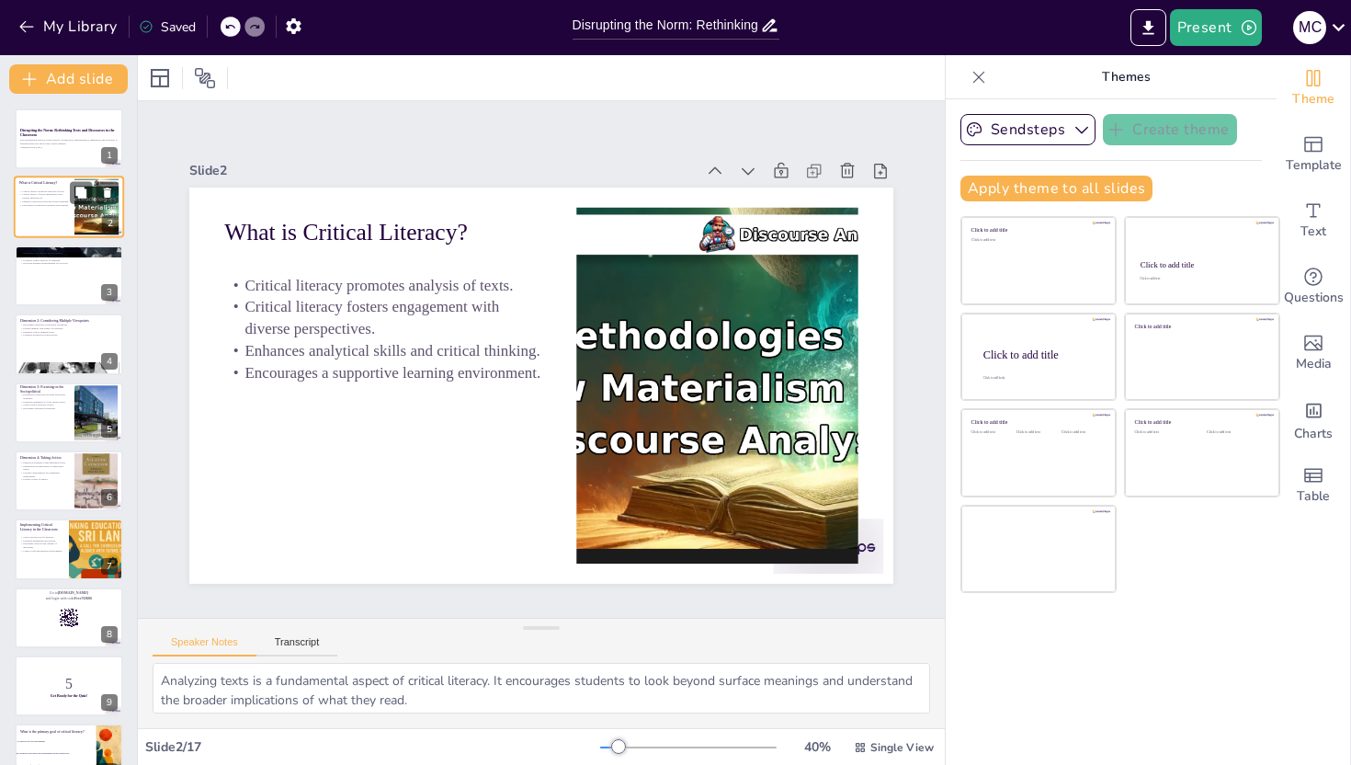
checkbox input "true"
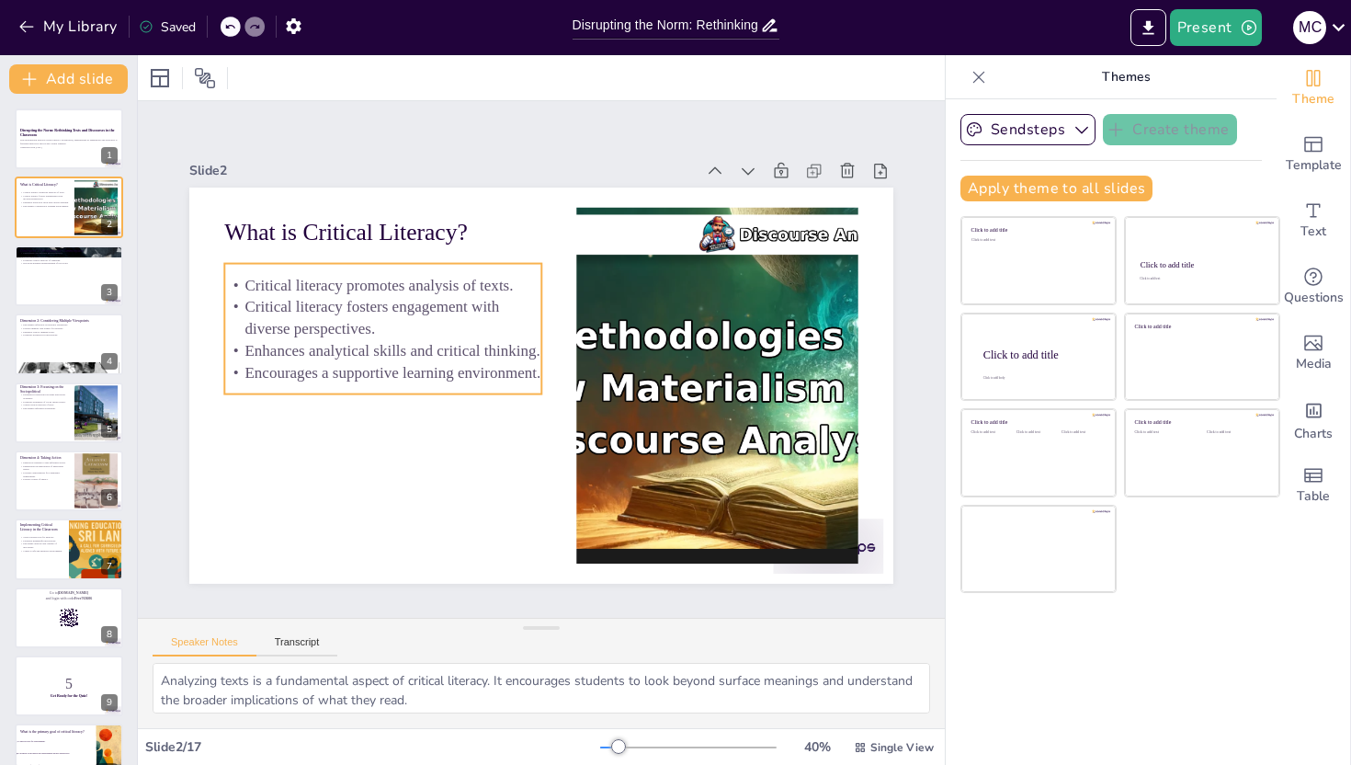
checkbox input "true"
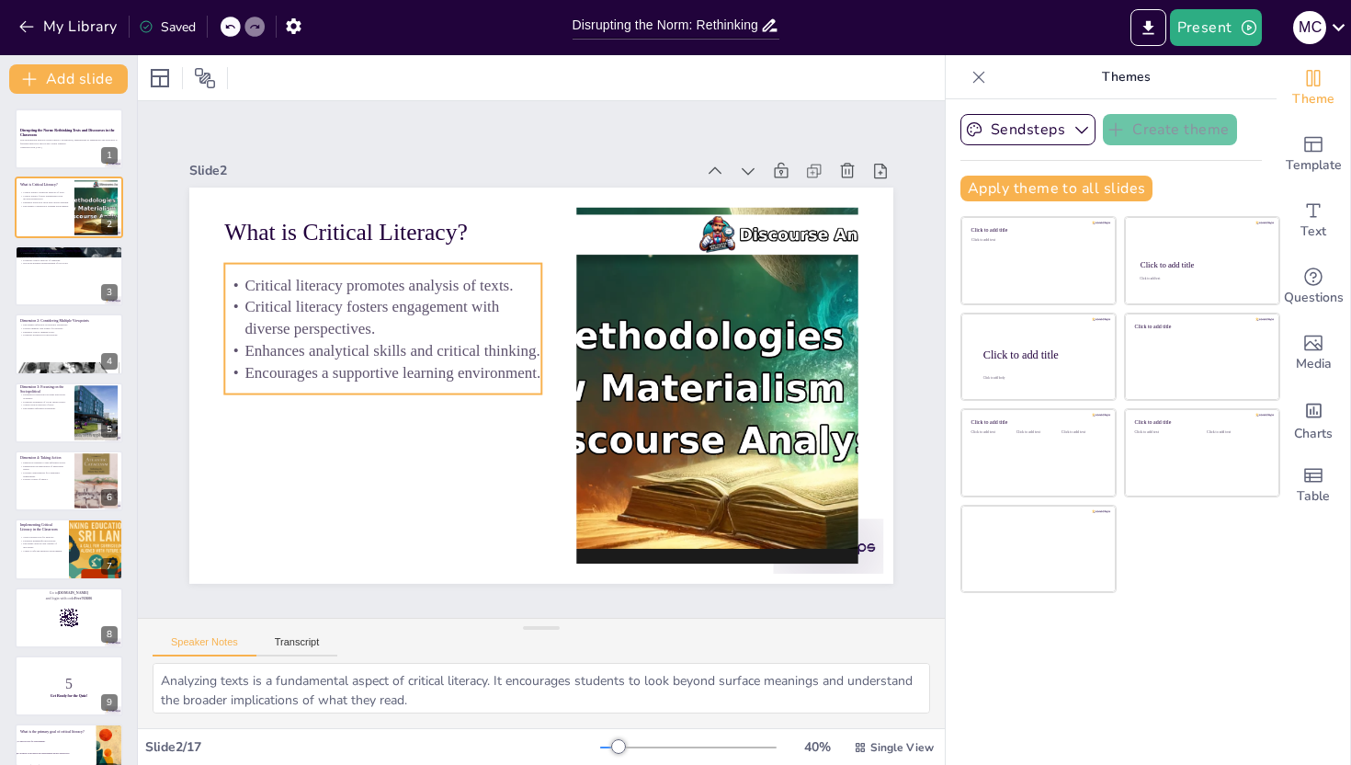
checkbox input "true"
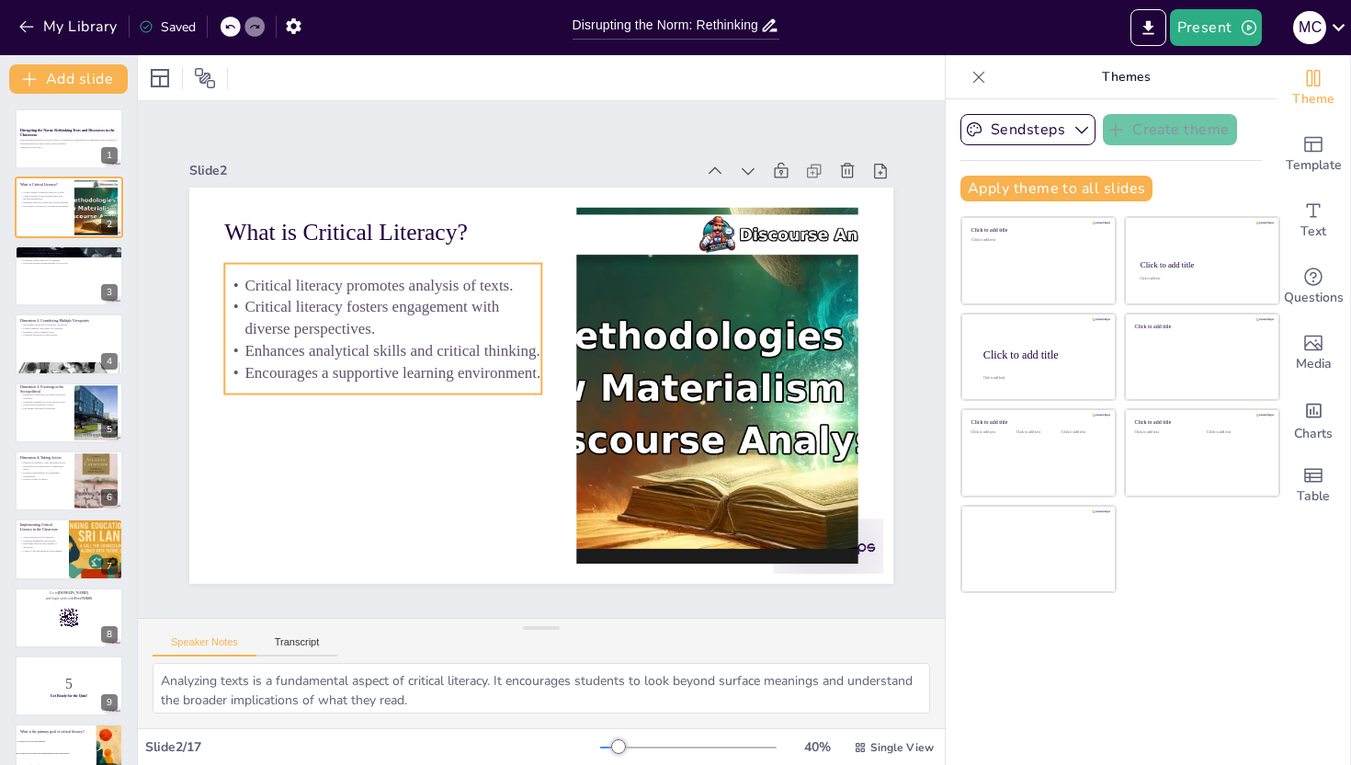
checkbox input "true"
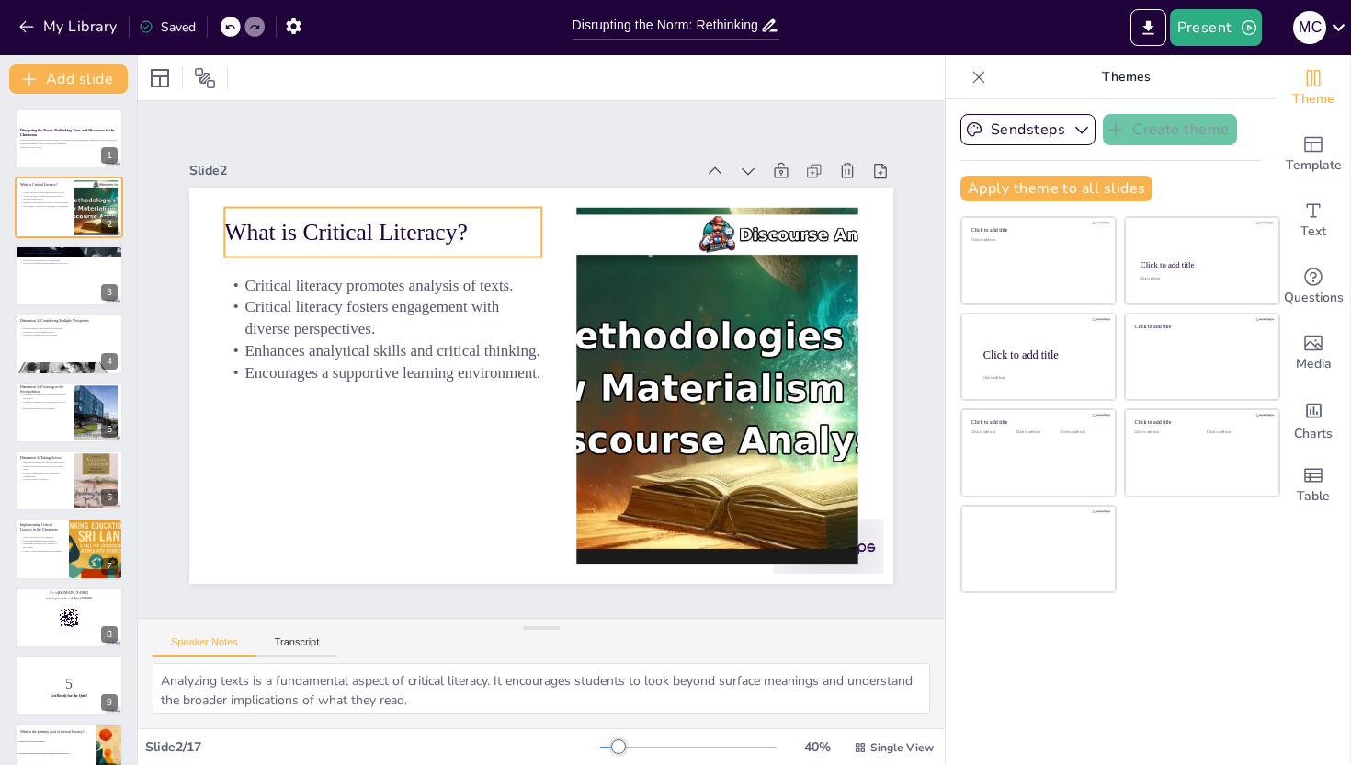
checkbox input "true"
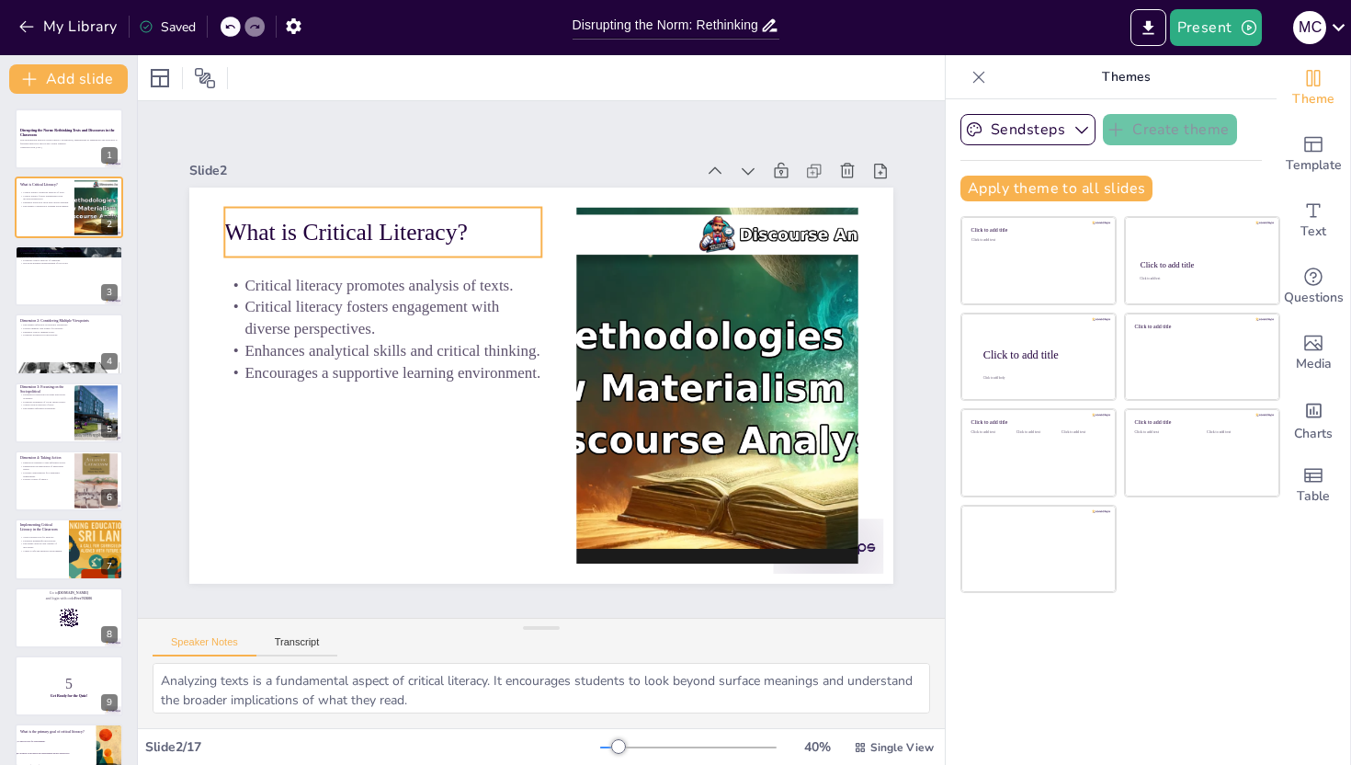
checkbox input "true"
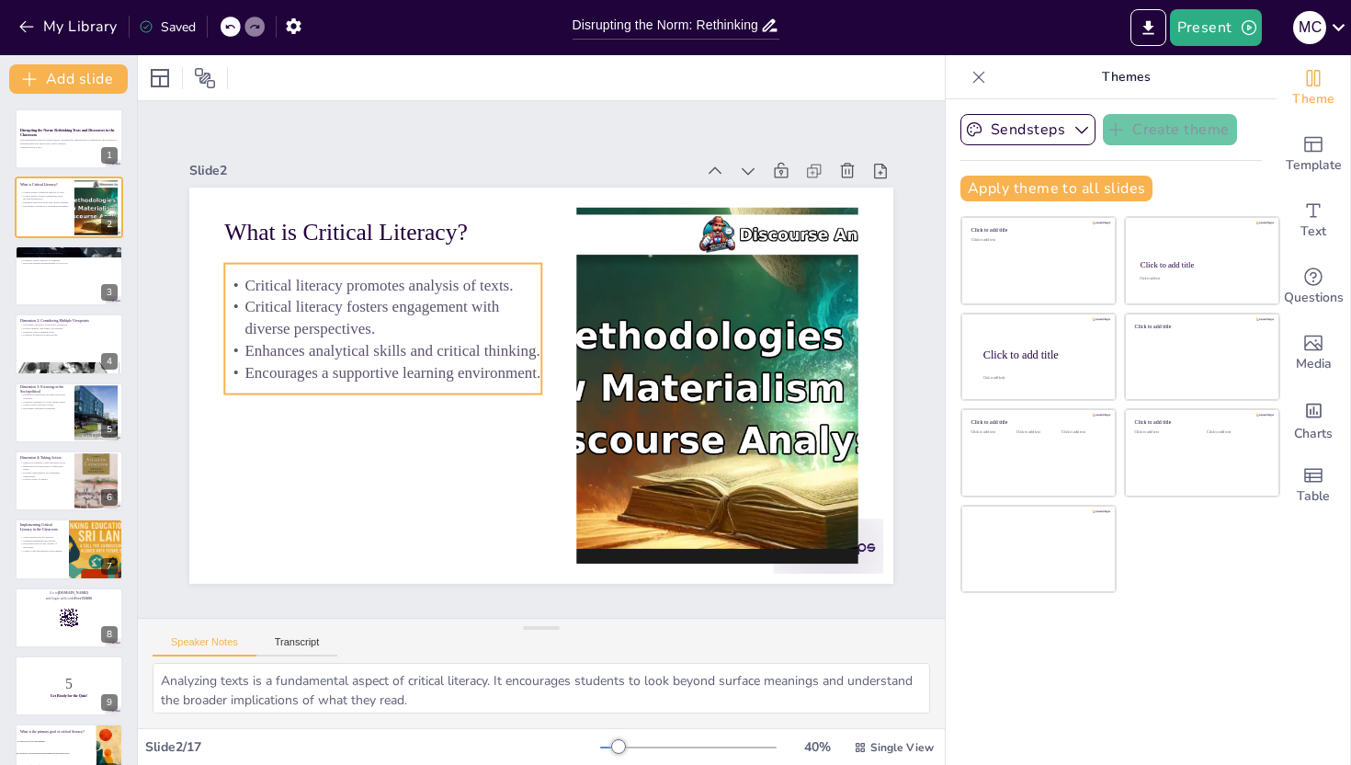
checkbox input "true"
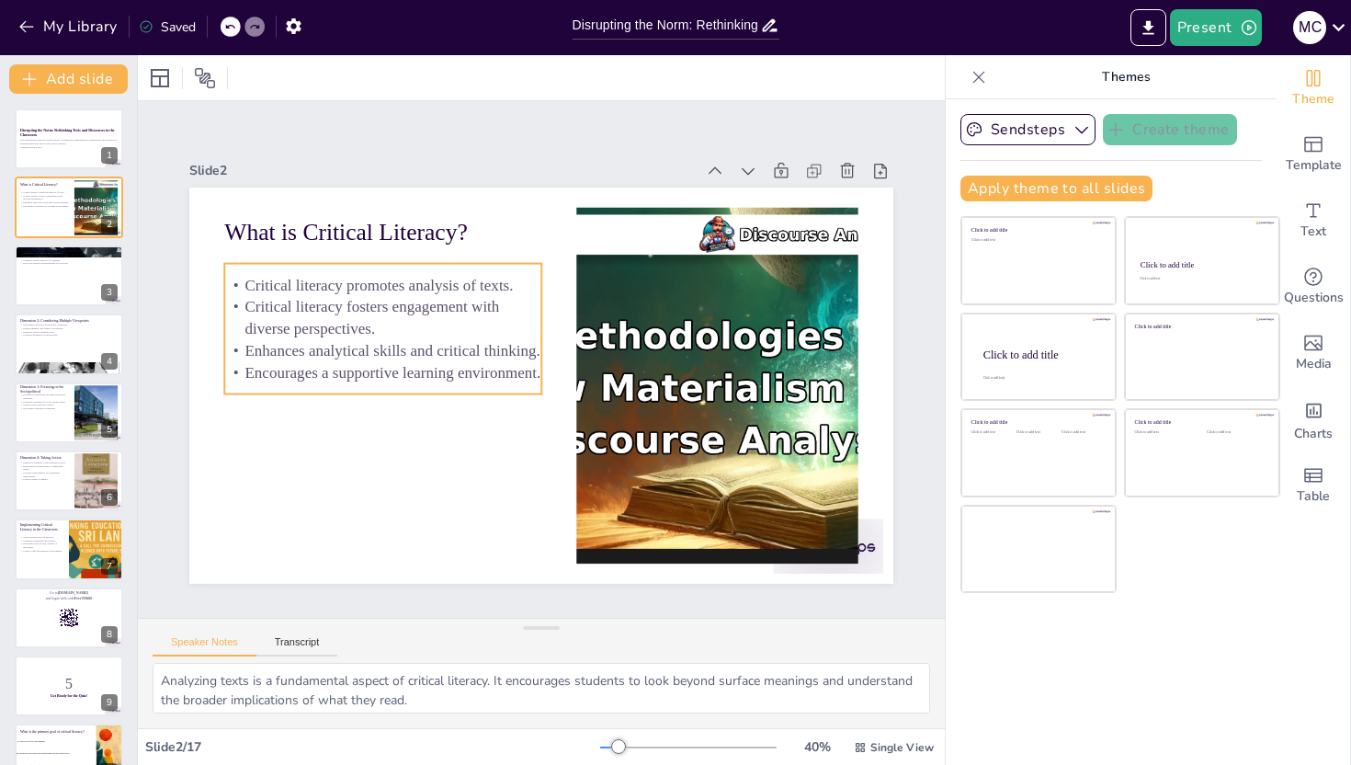
checkbox input "true"
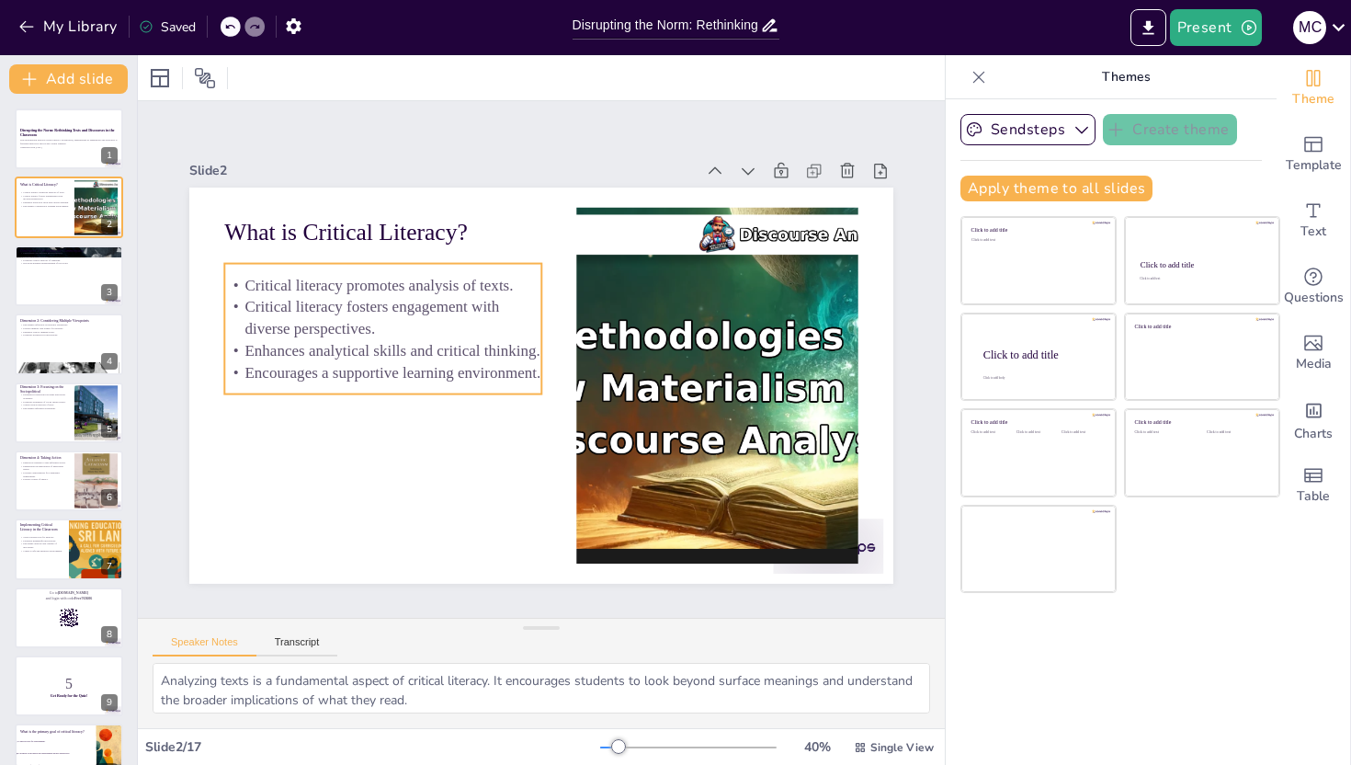
checkbox input "true"
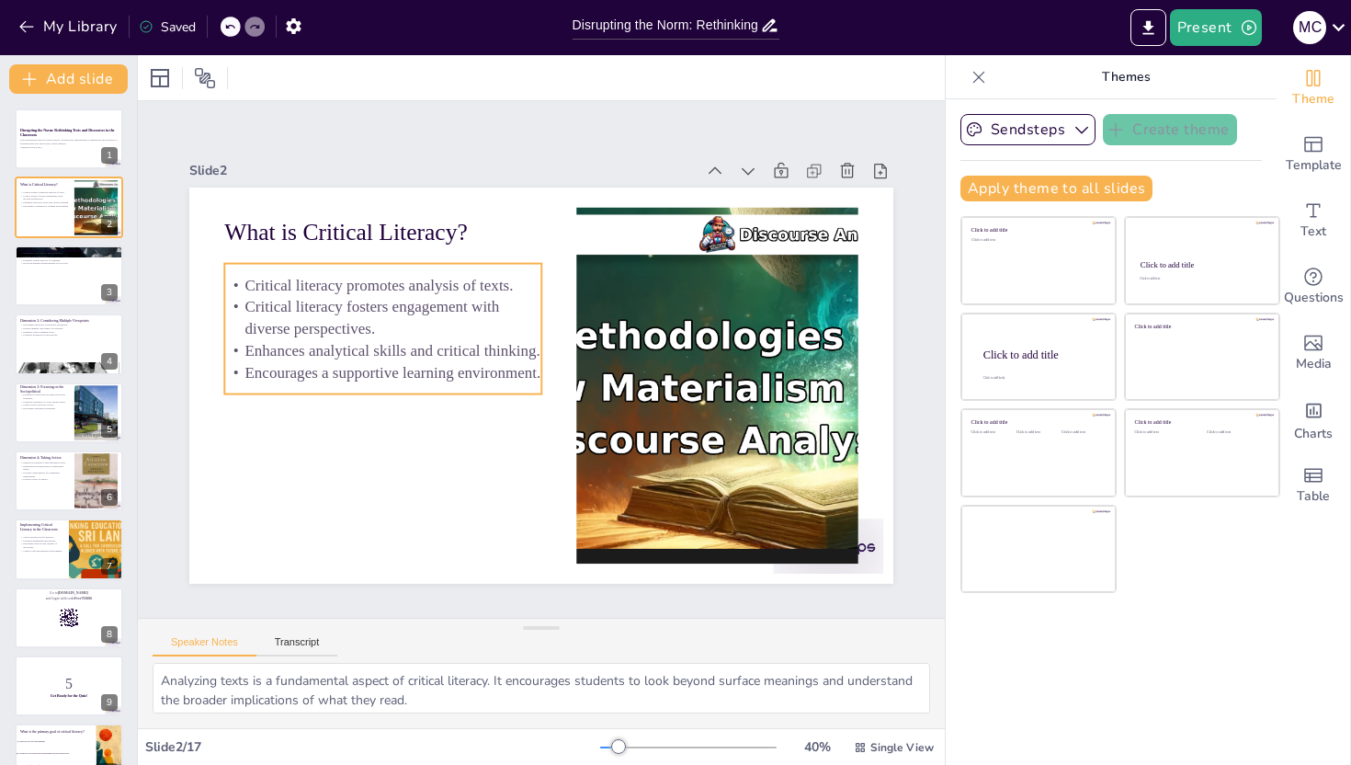
checkbox input "true"
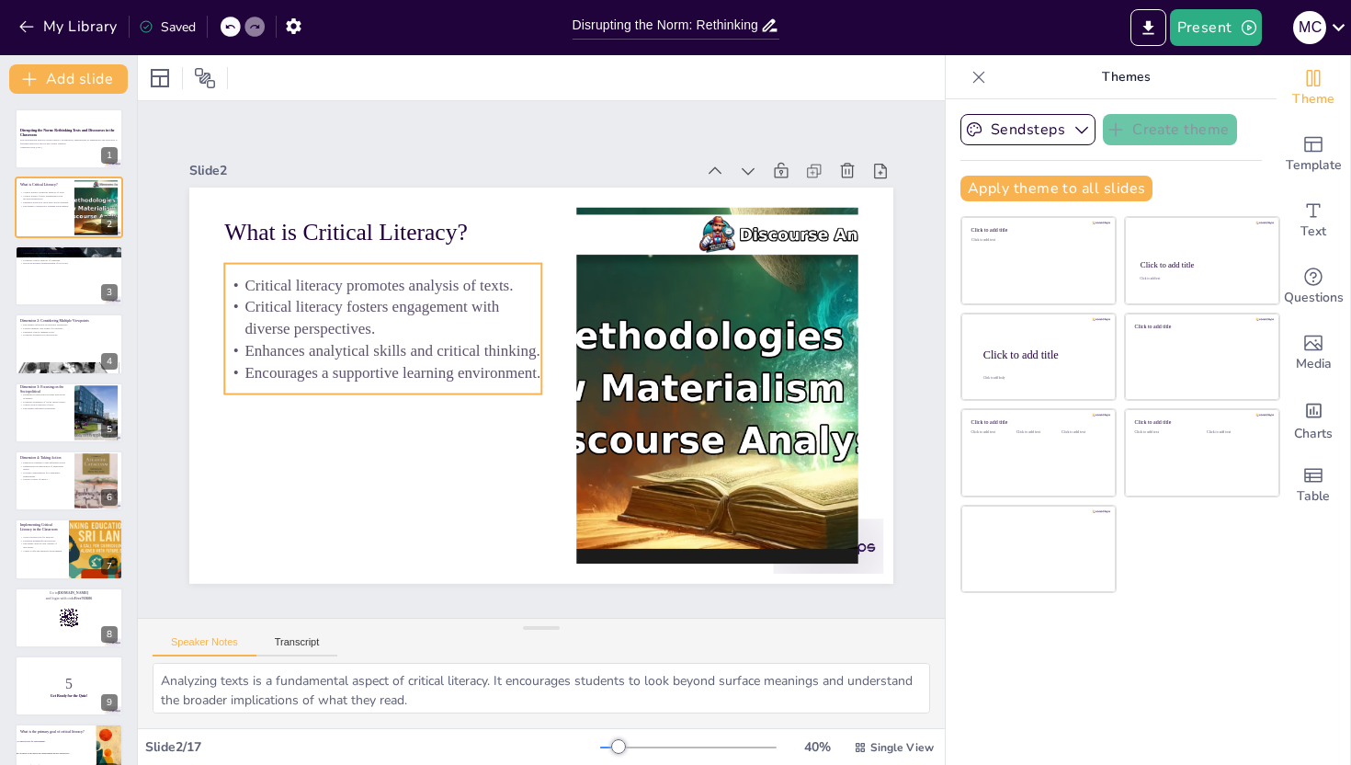
checkbox input "true"
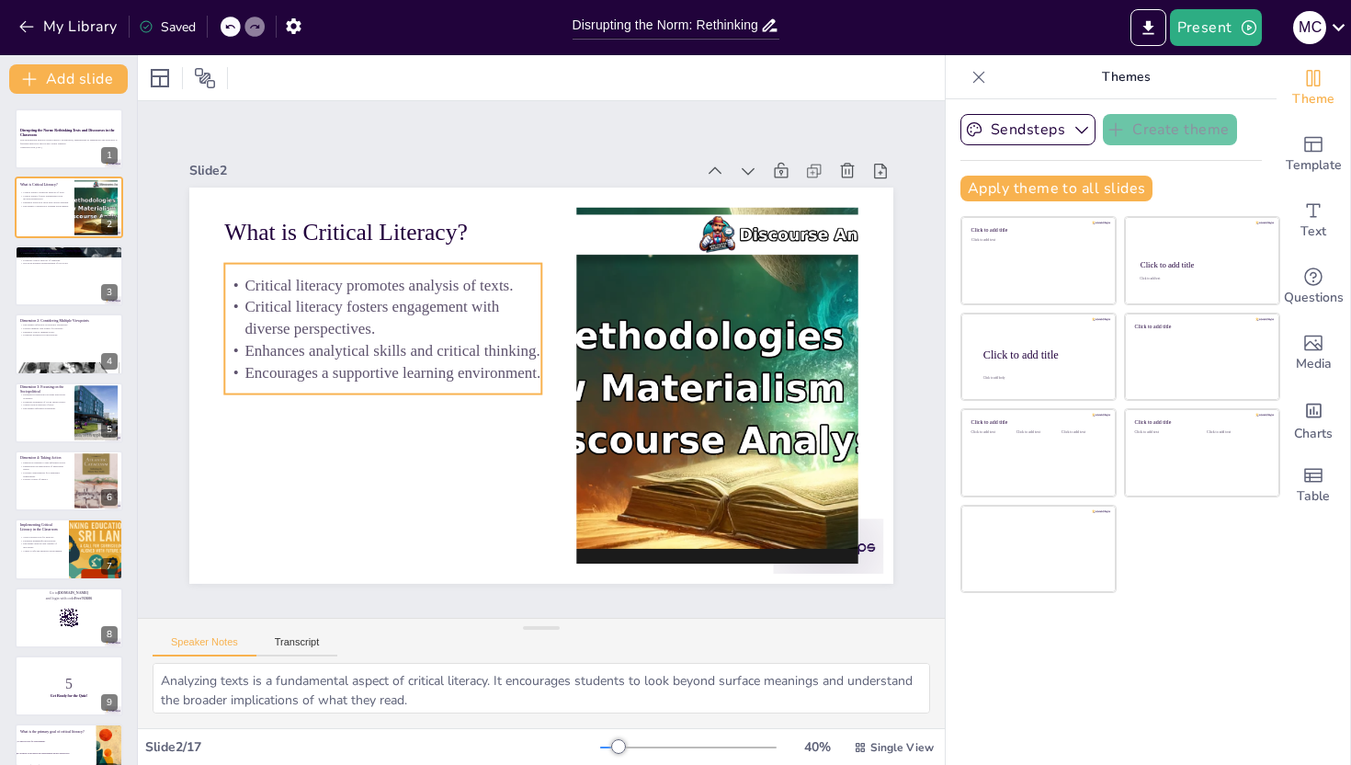
checkbox input "true"
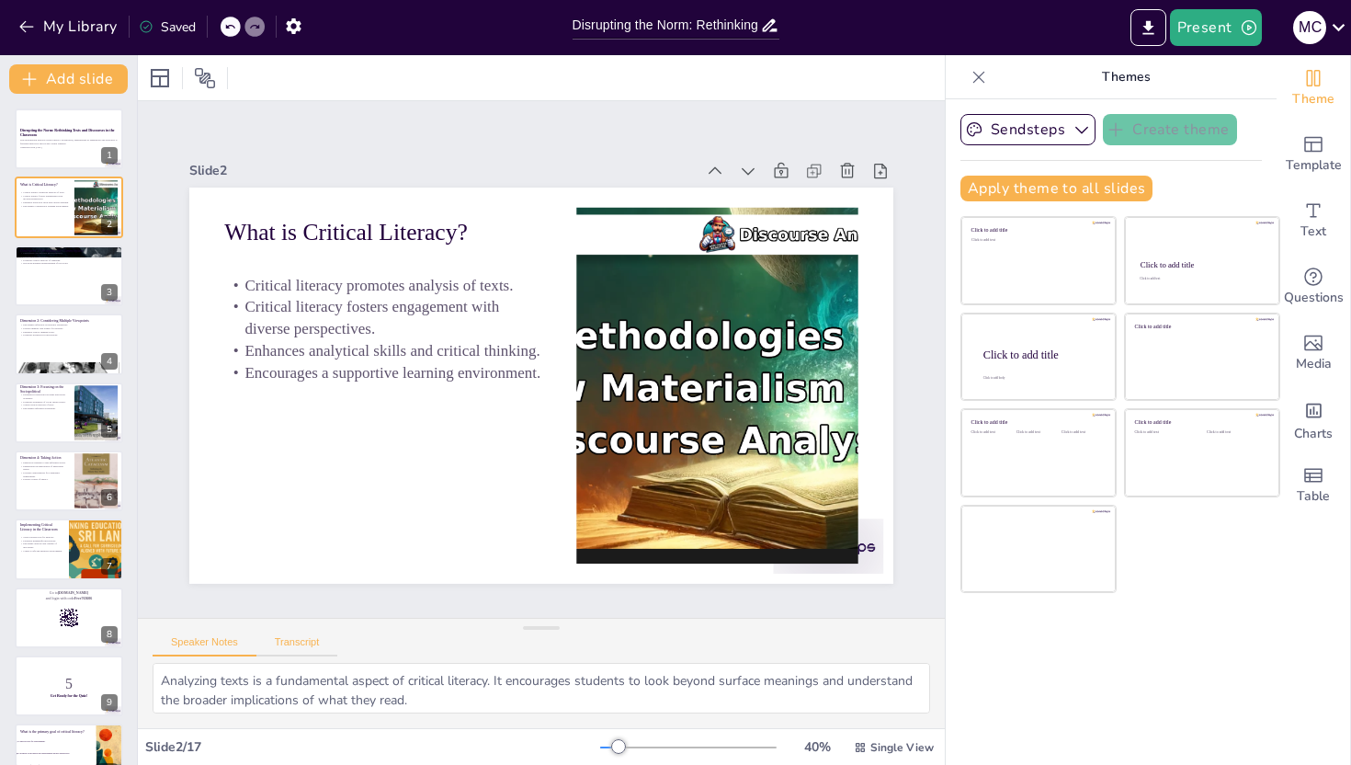
click at [310, 639] on button "Transcript" at bounding box center [297, 646] width 82 height 20
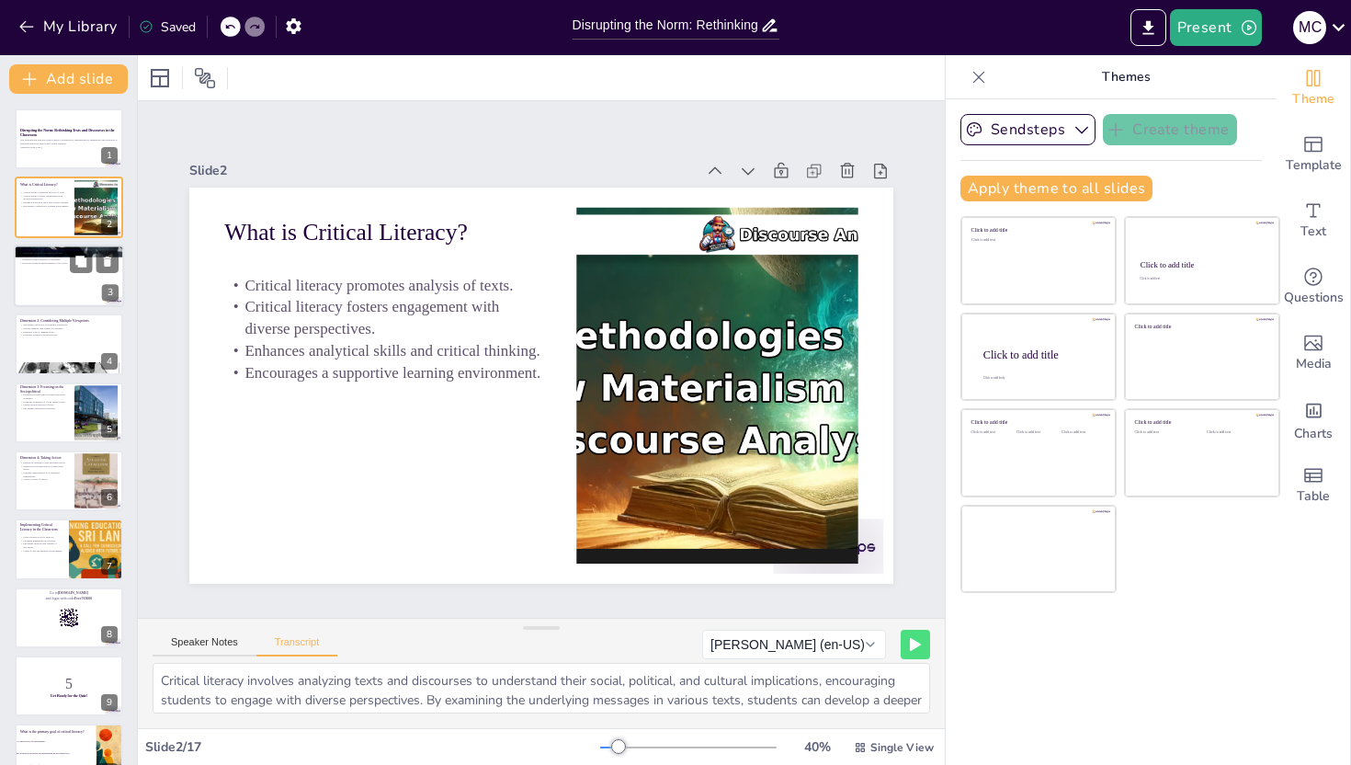
click at [54, 291] on div at bounding box center [69, 276] width 110 height 63
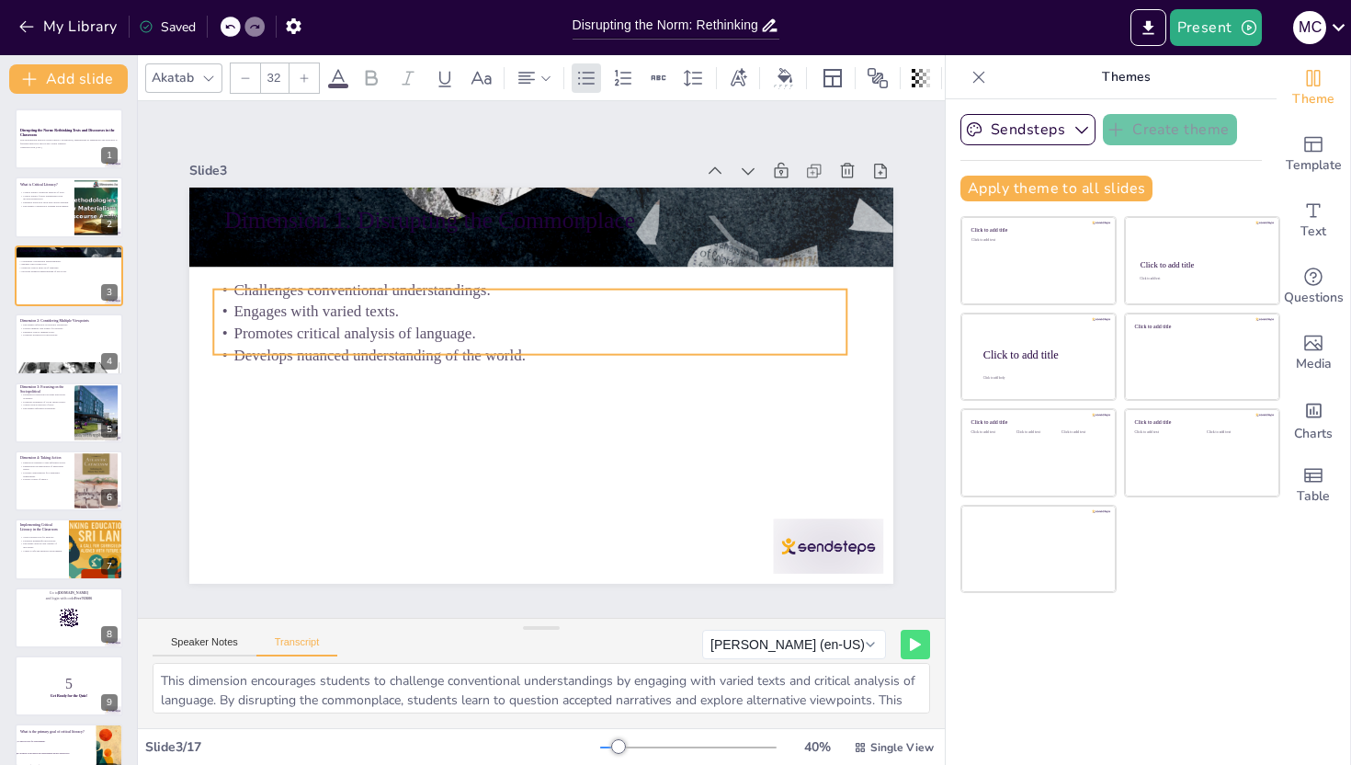
drag, startPoint x: 287, startPoint y: 256, endPoint x: 275, endPoint y: 308, distance: 52.8
click at [276, 307] on p "Engages with varied texts." at bounding box center [541, 310] width 624 height 154
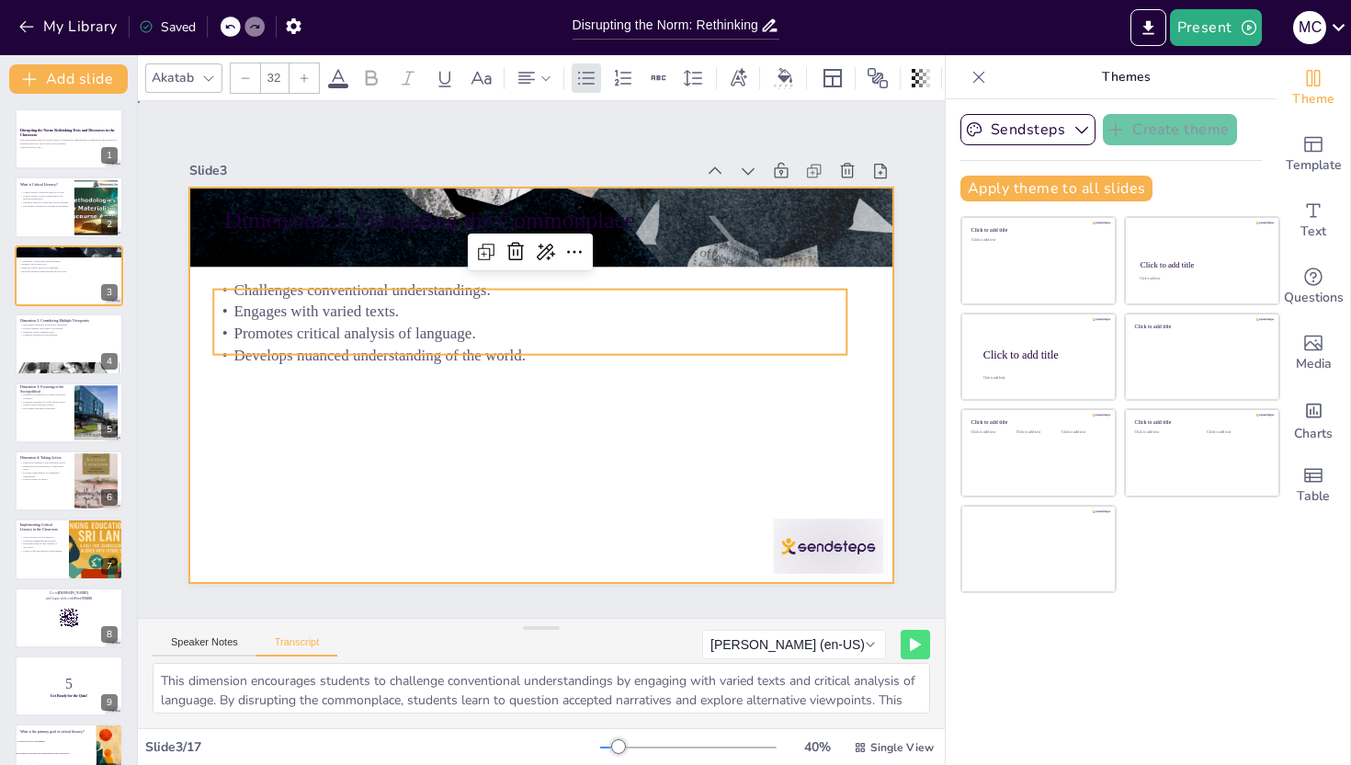
click at [359, 489] on div at bounding box center [519, 347] width 695 height 808
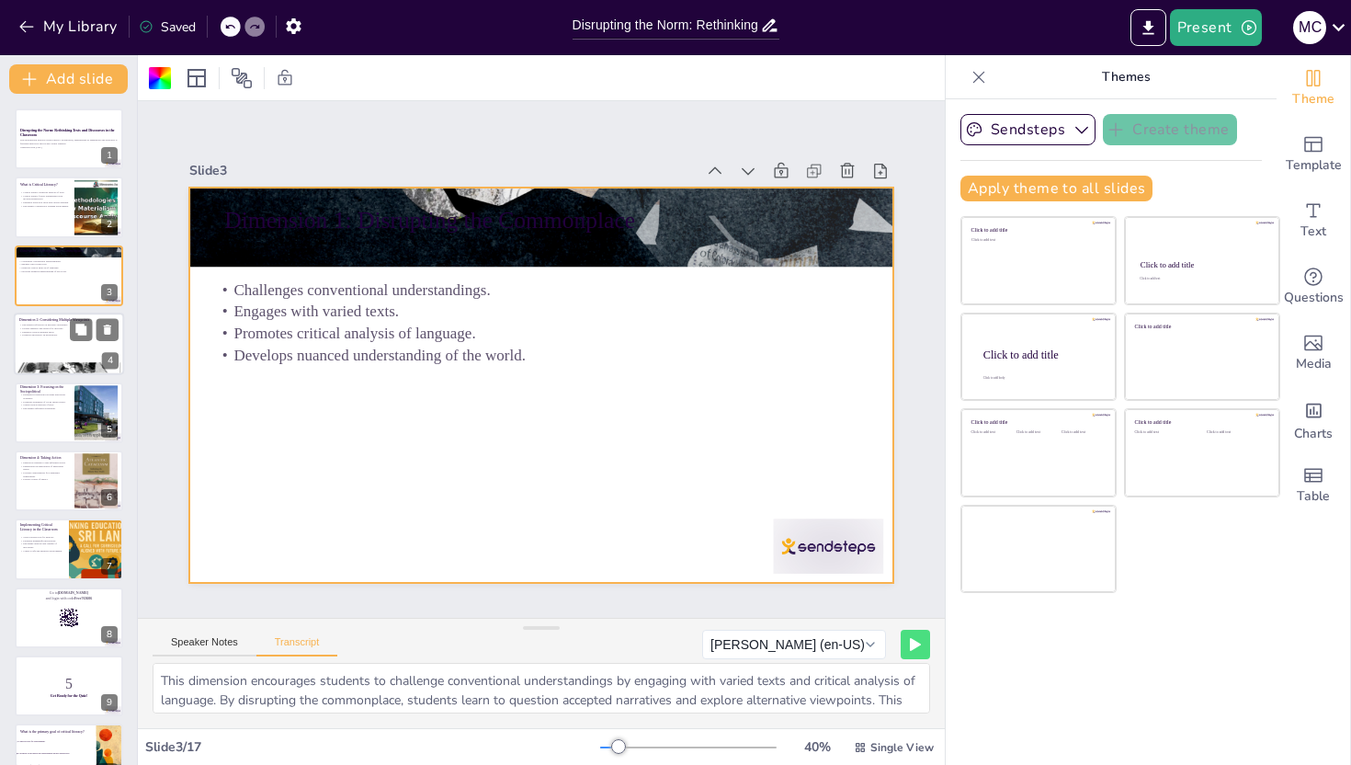
click at [38, 341] on div at bounding box center [69, 344] width 110 height 63
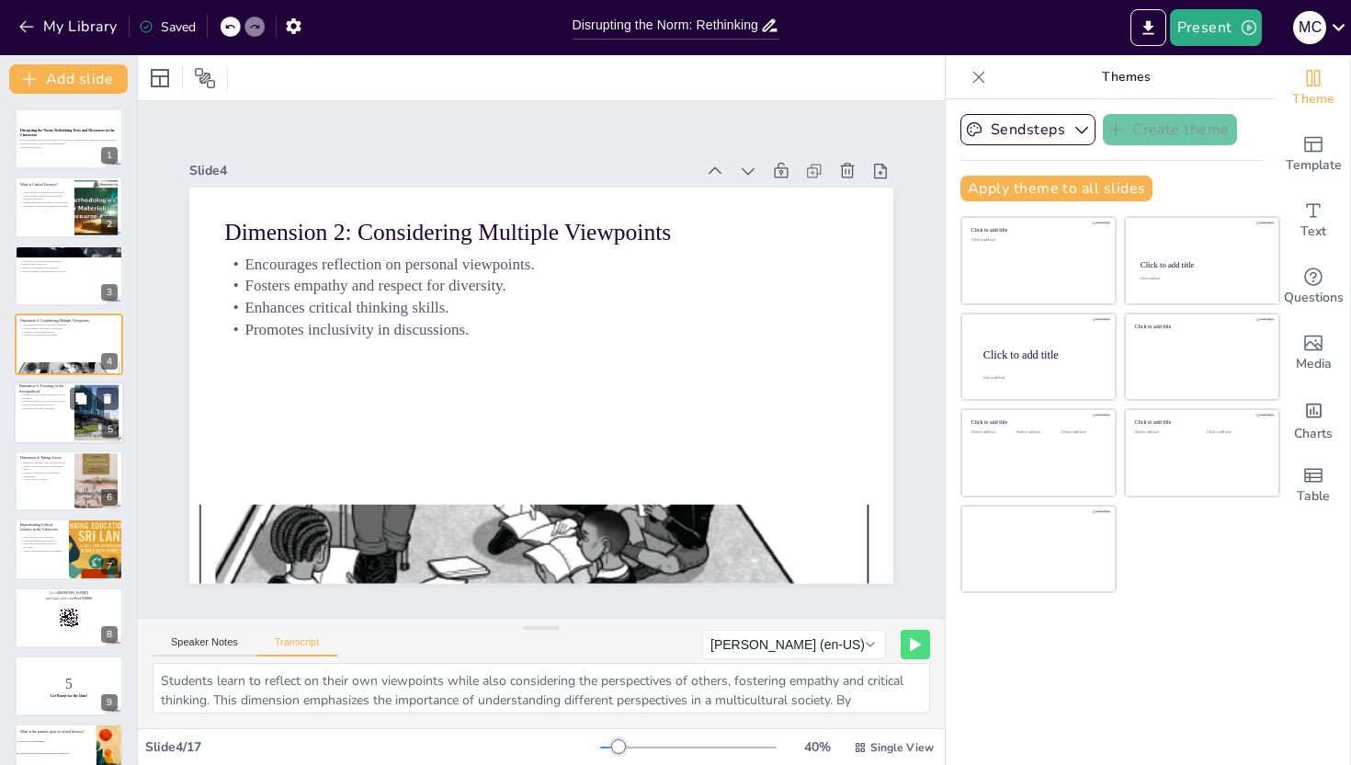
click at [51, 406] on p "Encourages informed citizenship." at bounding box center [44, 408] width 50 height 4
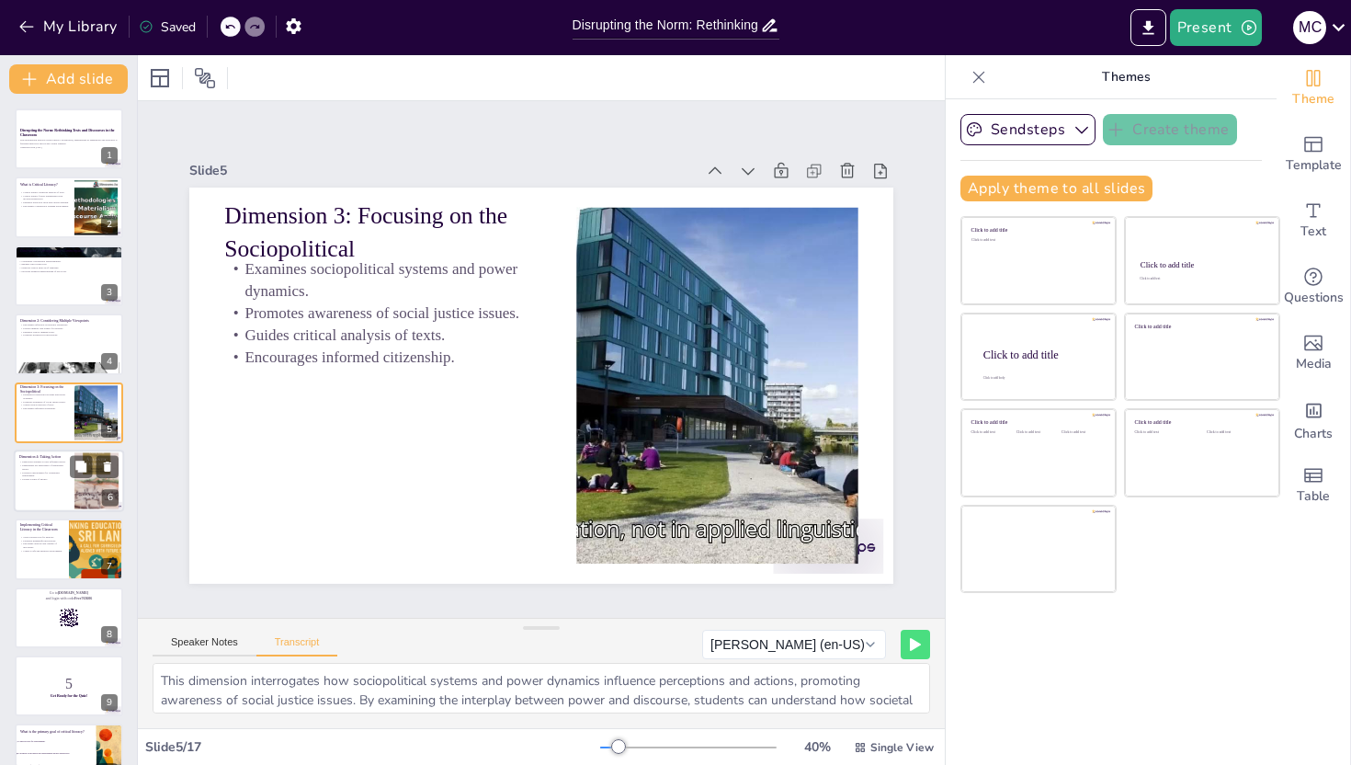
click at [51, 485] on div at bounding box center [69, 481] width 110 height 63
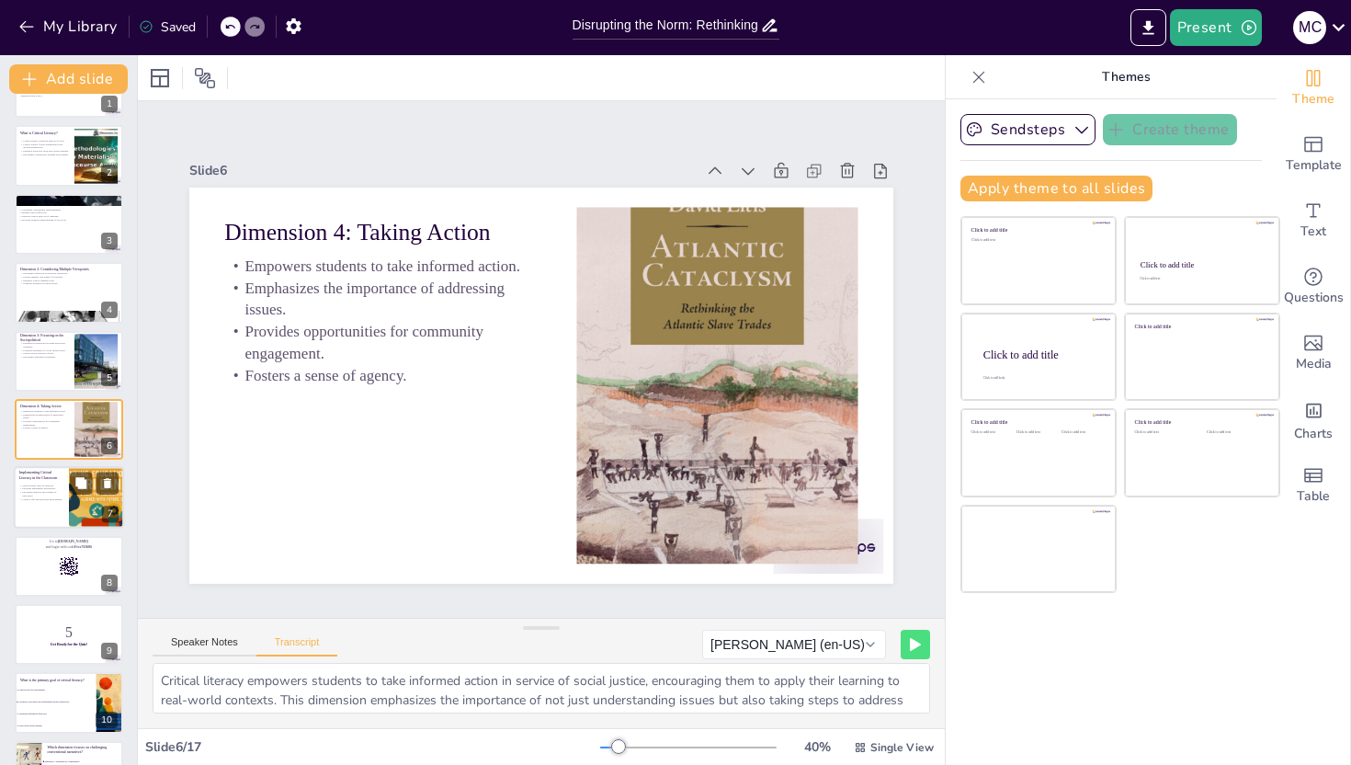
click at [46, 516] on div at bounding box center [69, 498] width 110 height 63
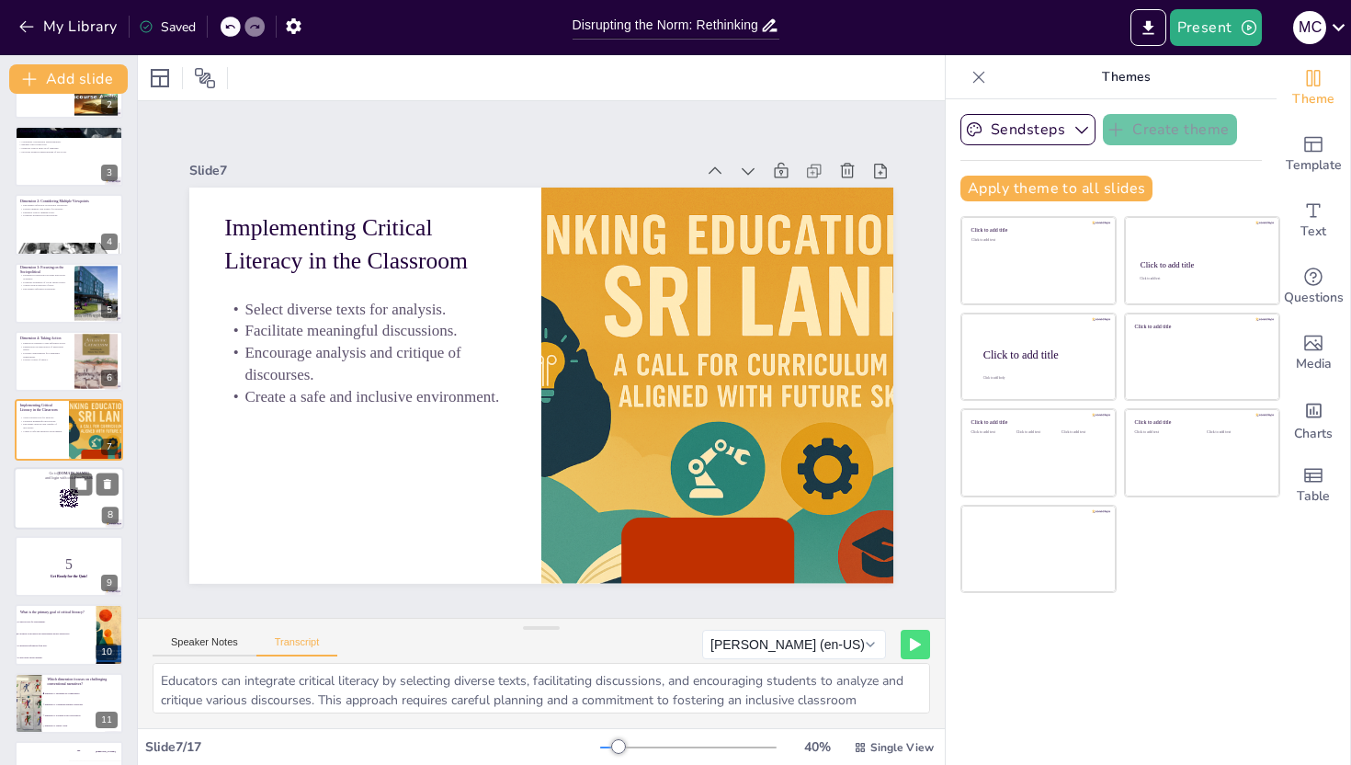
click at [47, 515] on div at bounding box center [69, 498] width 110 height 63
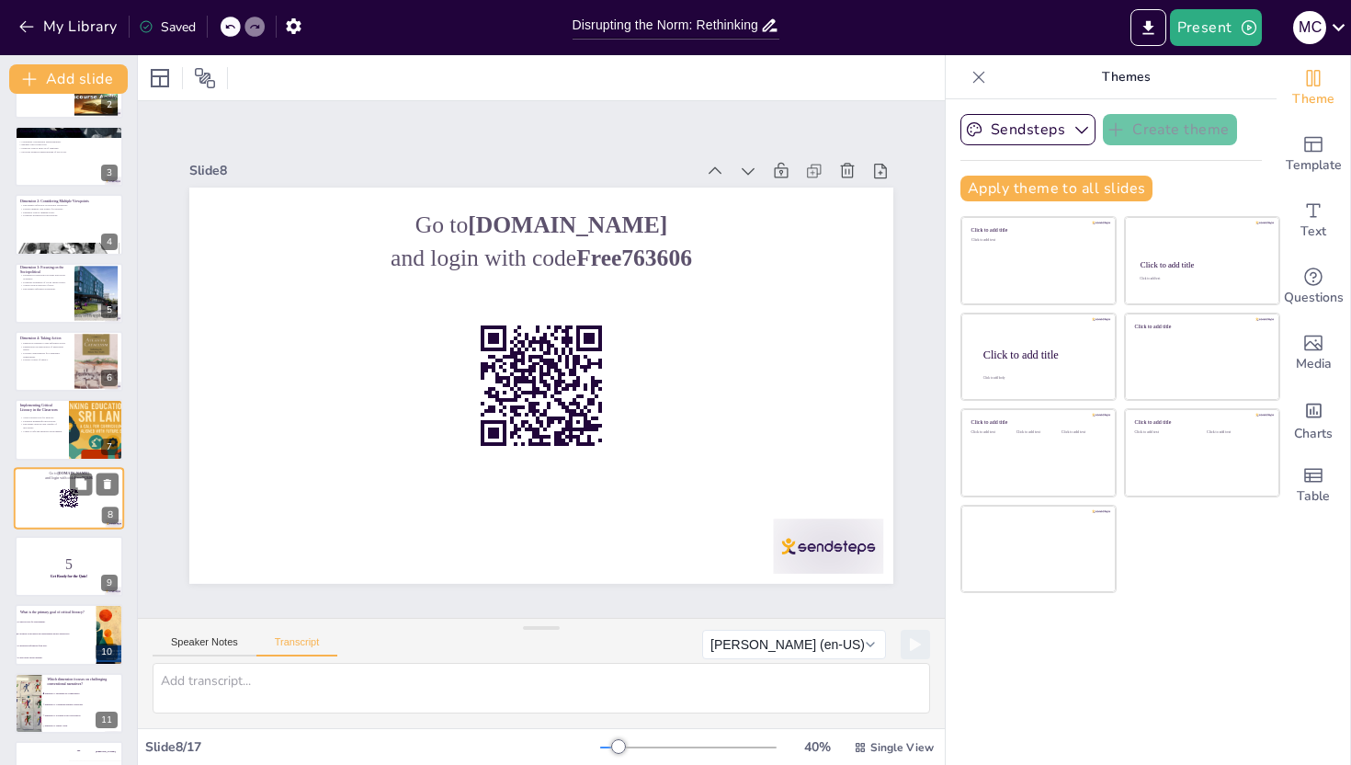
scroll to position [188, 0]
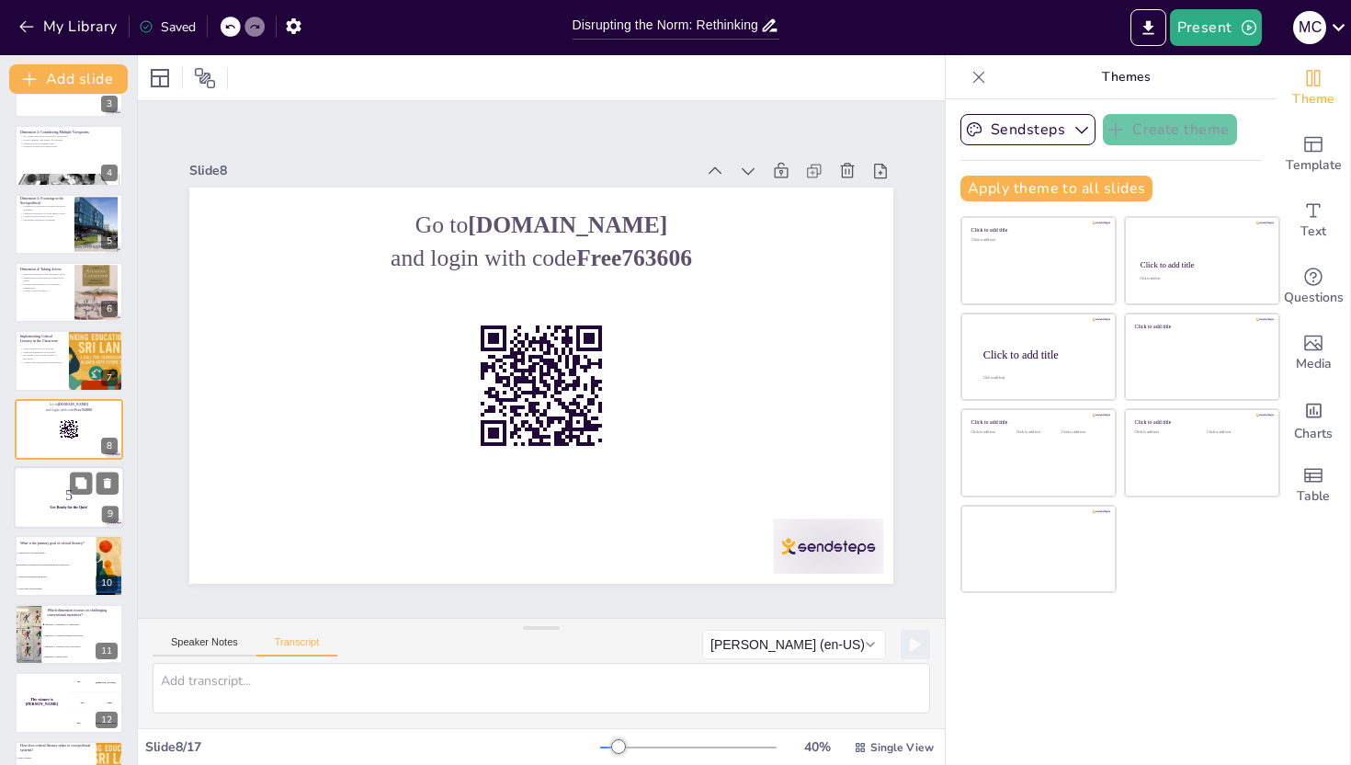
click at [52, 495] on p "5" at bounding box center [68, 495] width 99 height 20
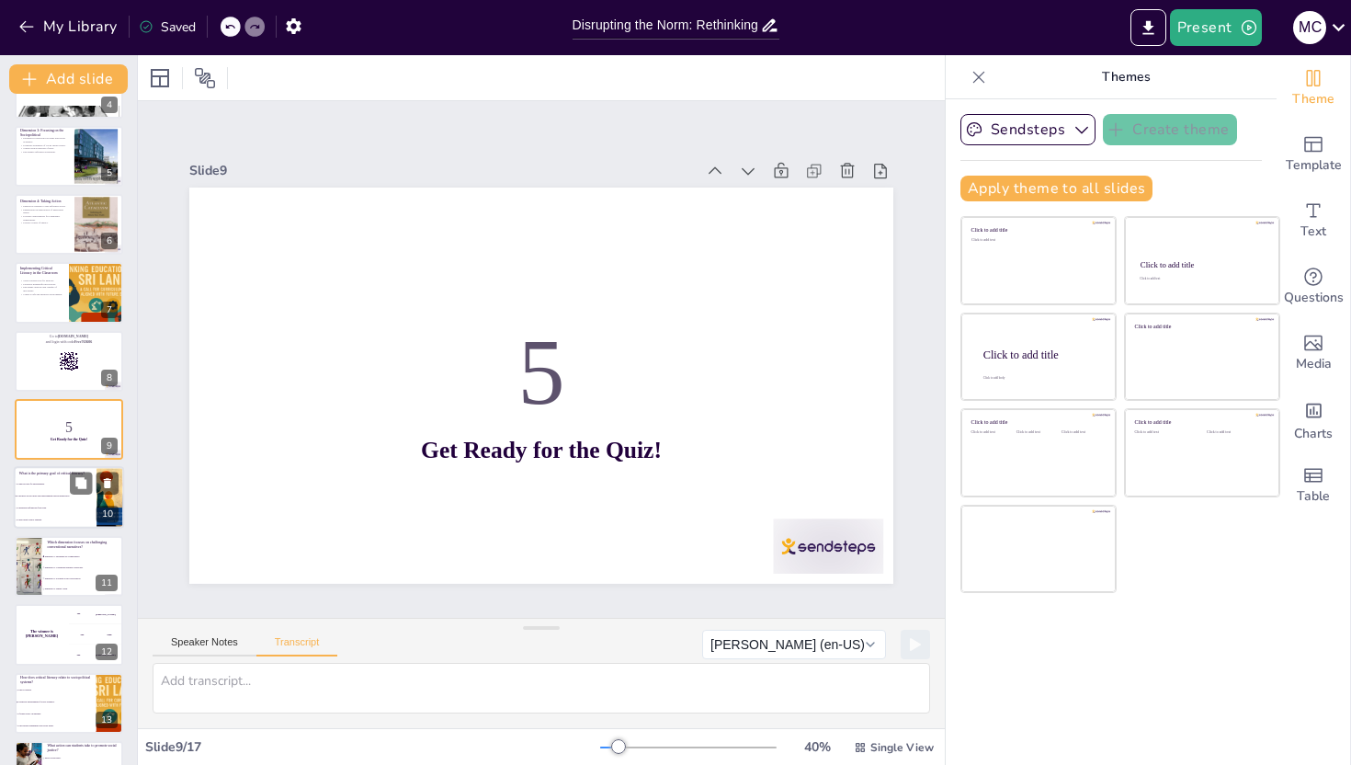
click at [68, 512] on li "To memorize information from texts." at bounding box center [55, 509] width 83 height 12
